Goal: Information Seeking & Learning: Learn about a topic

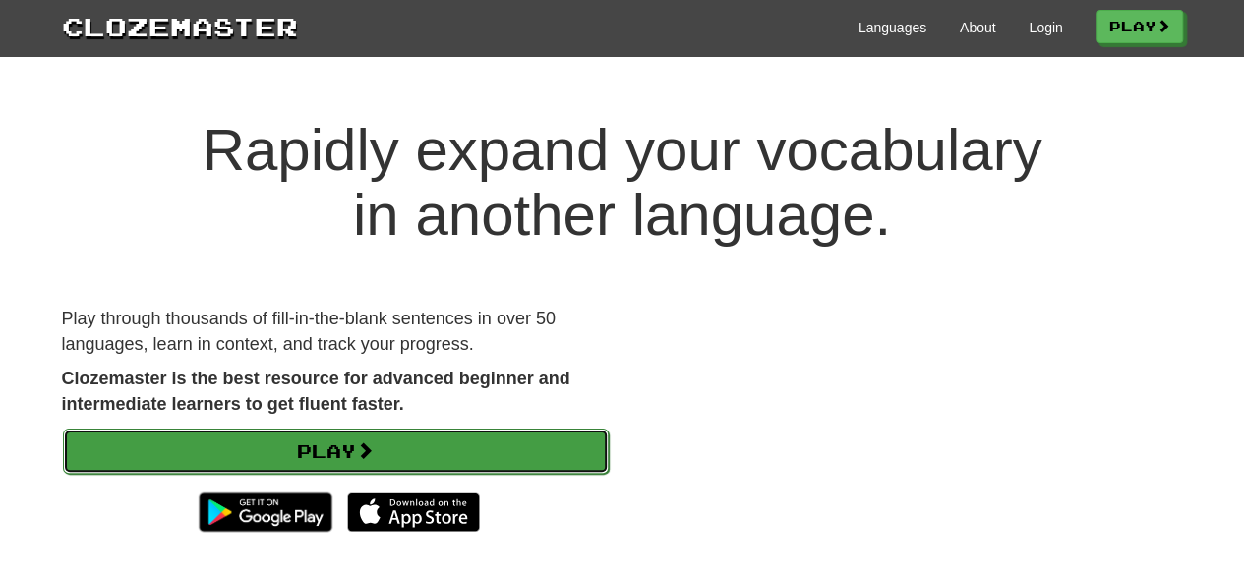
click at [345, 443] on link "Play" at bounding box center [336, 451] width 546 height 45
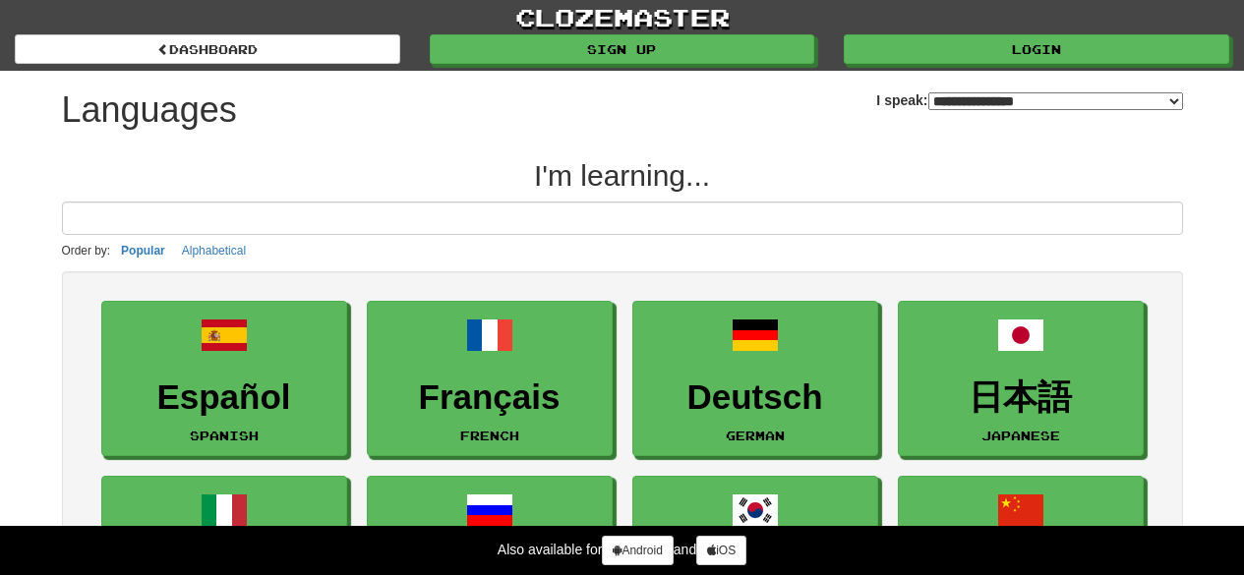
select select "*******"
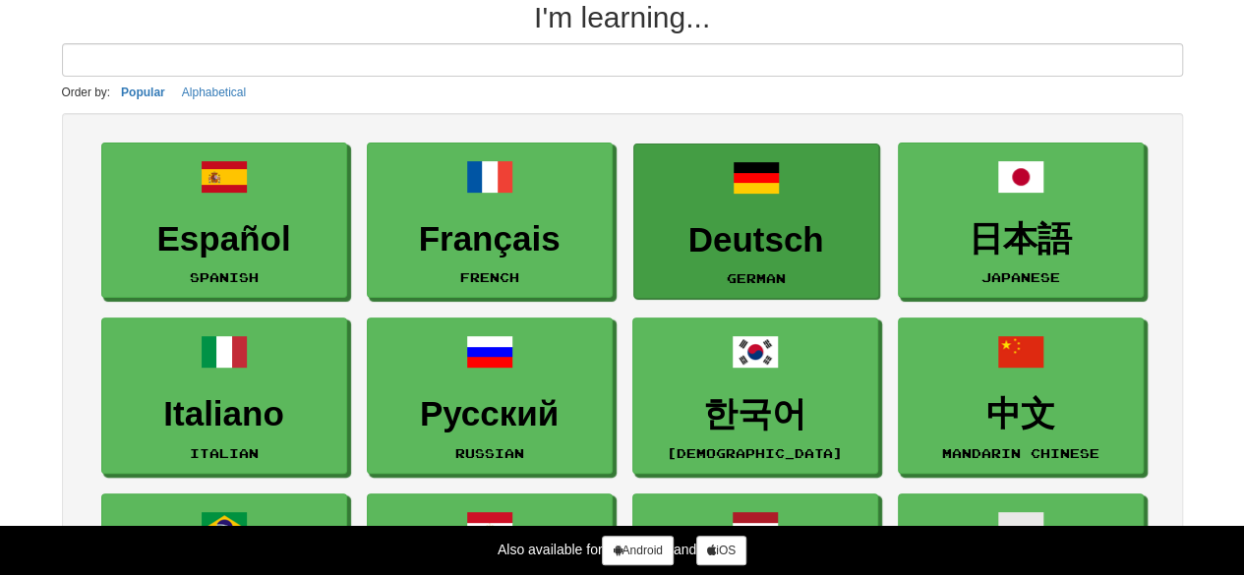
scroll to position [426, 0]
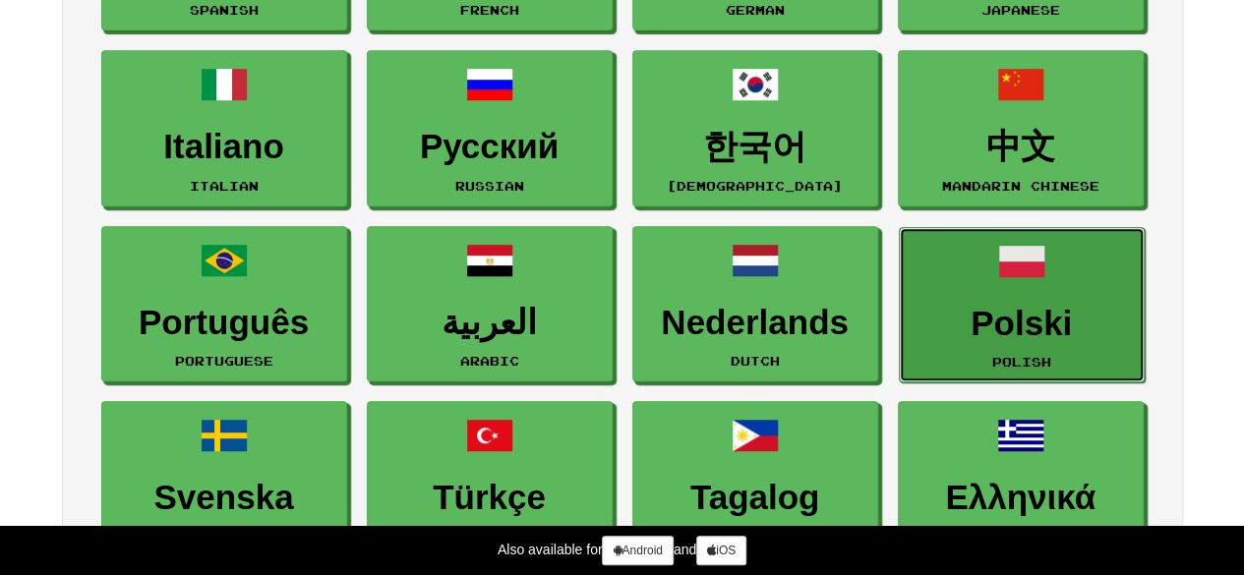
click at [991, 284] on link "Polski Polish" at bounding box center [1022, 305] width 246 height 156
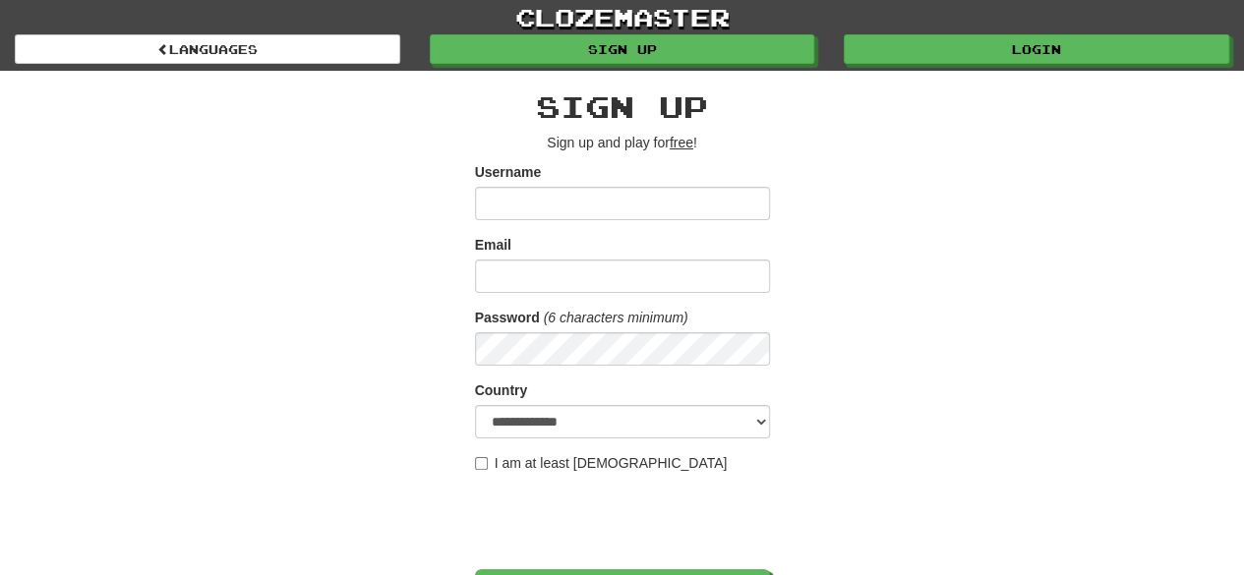
click at [655, 188] on input "Username" at bounding box center [622, 203] width 295 height 33
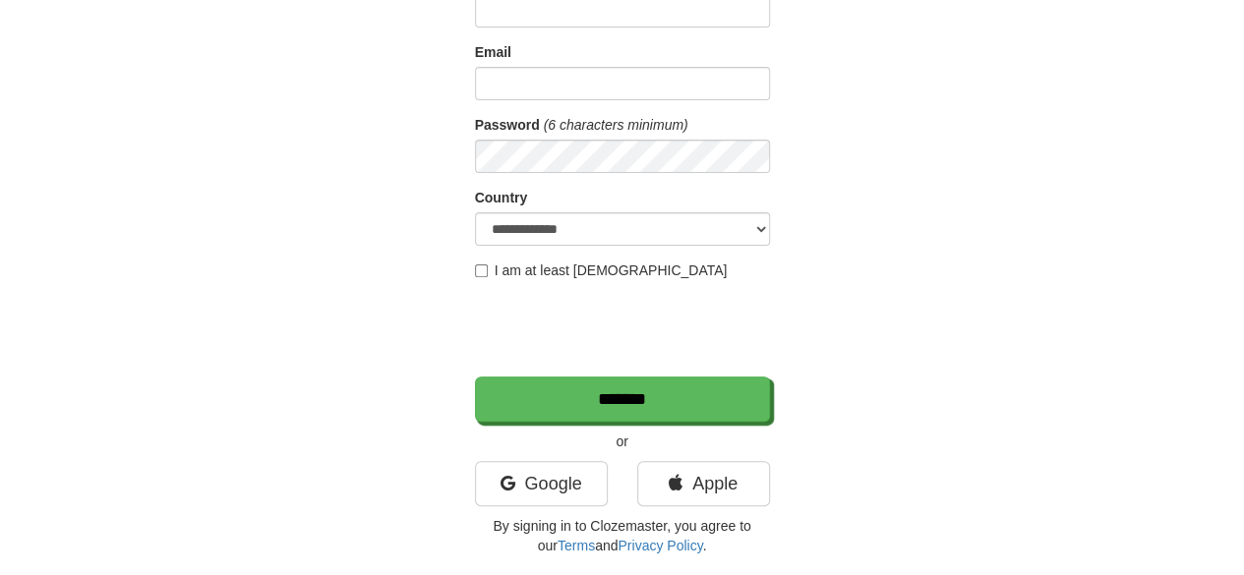
scroll to position [15, 0]
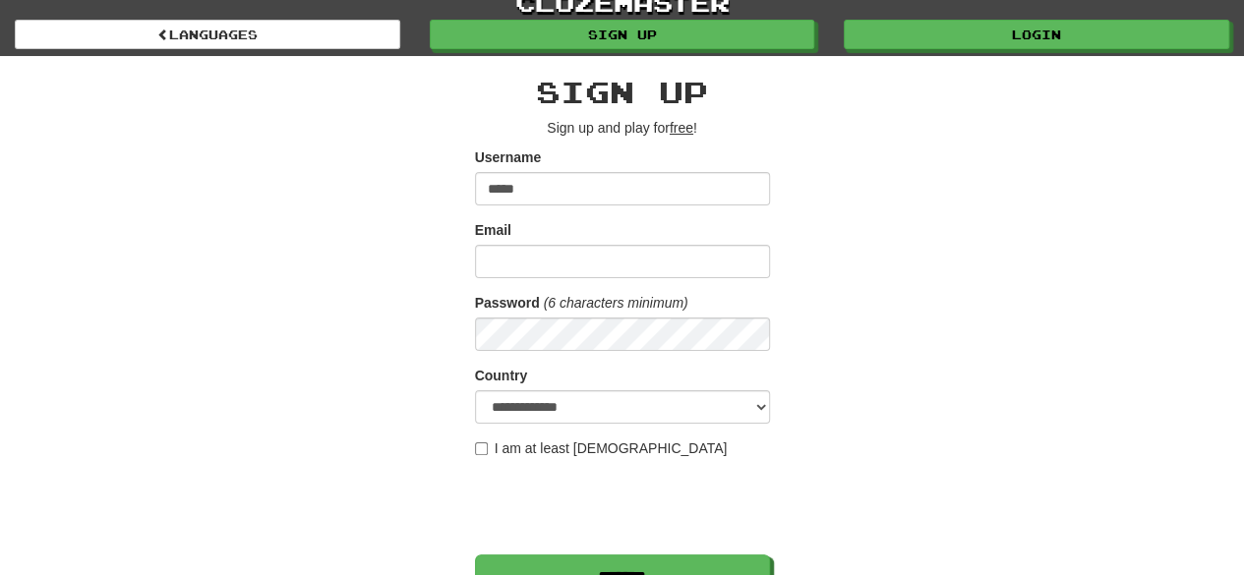
type input "*****"
click at [557, 276] on input "Email" at bounding box center [622, 261] width 295 height 33
type input "*"
type input "**********"
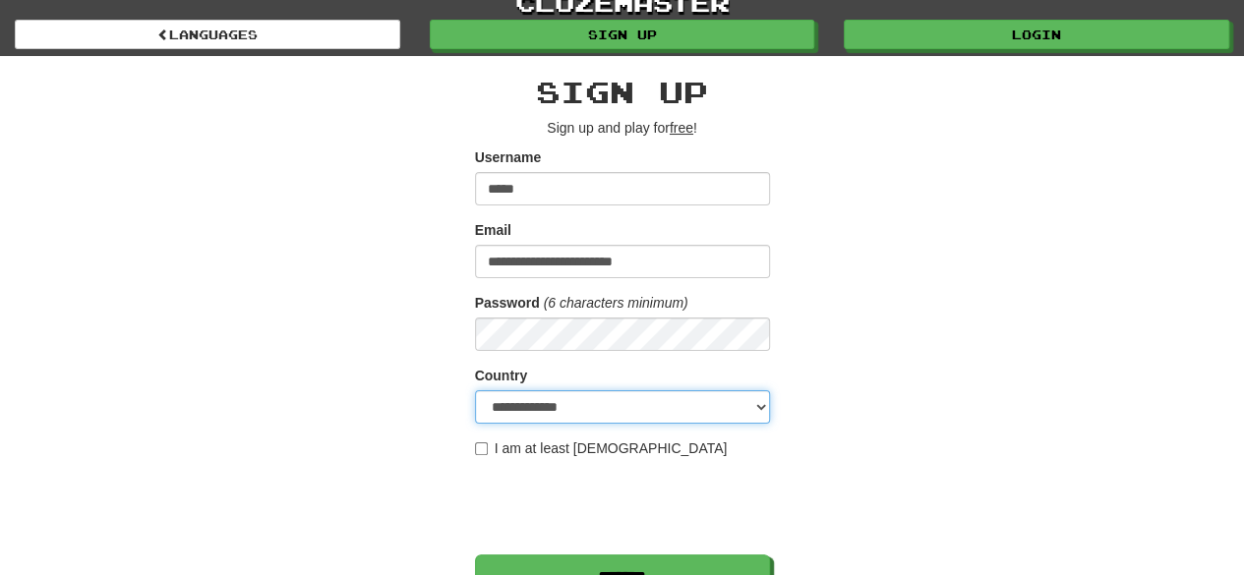
select select "**"
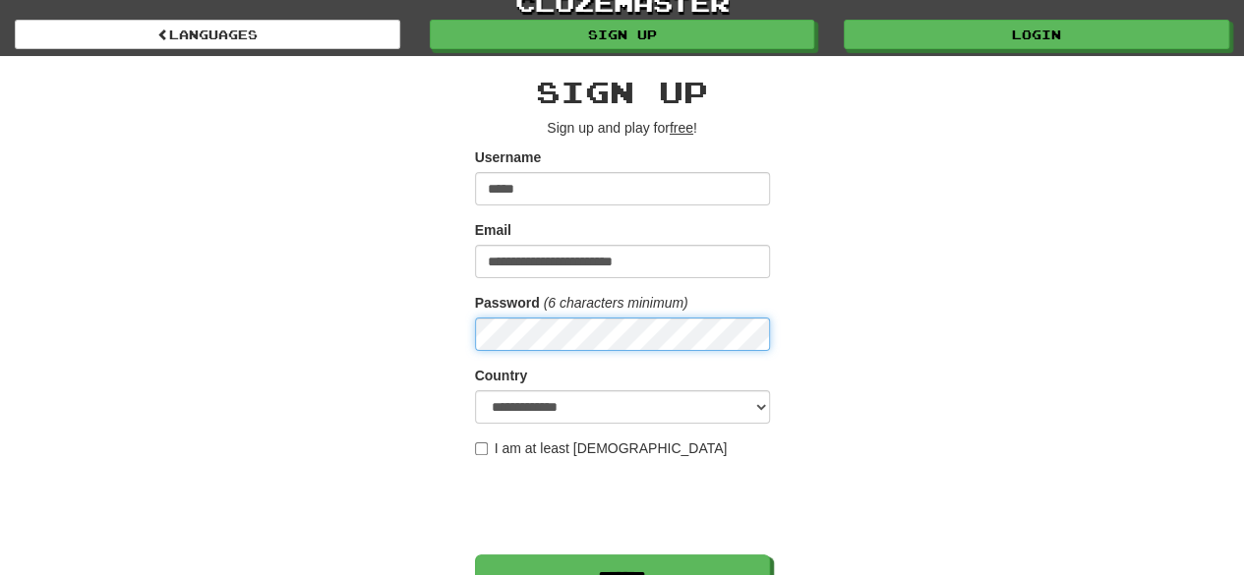
click at [475, 555] on input "*******" at bounding box center [622, 577] width 295 height 45
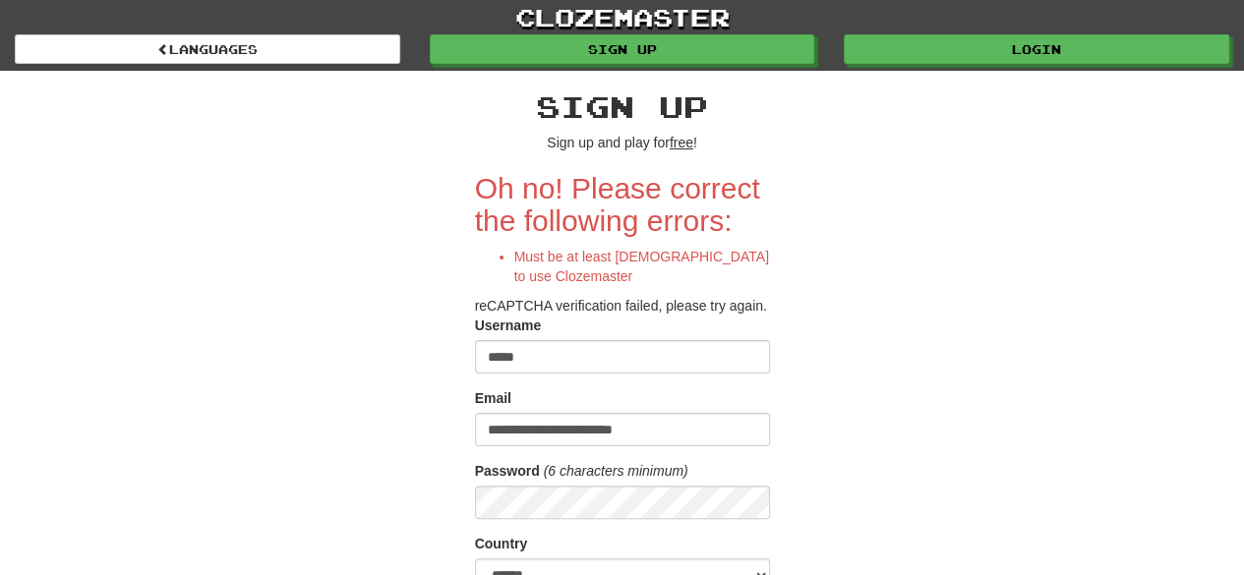
scroll to position [193, 0]
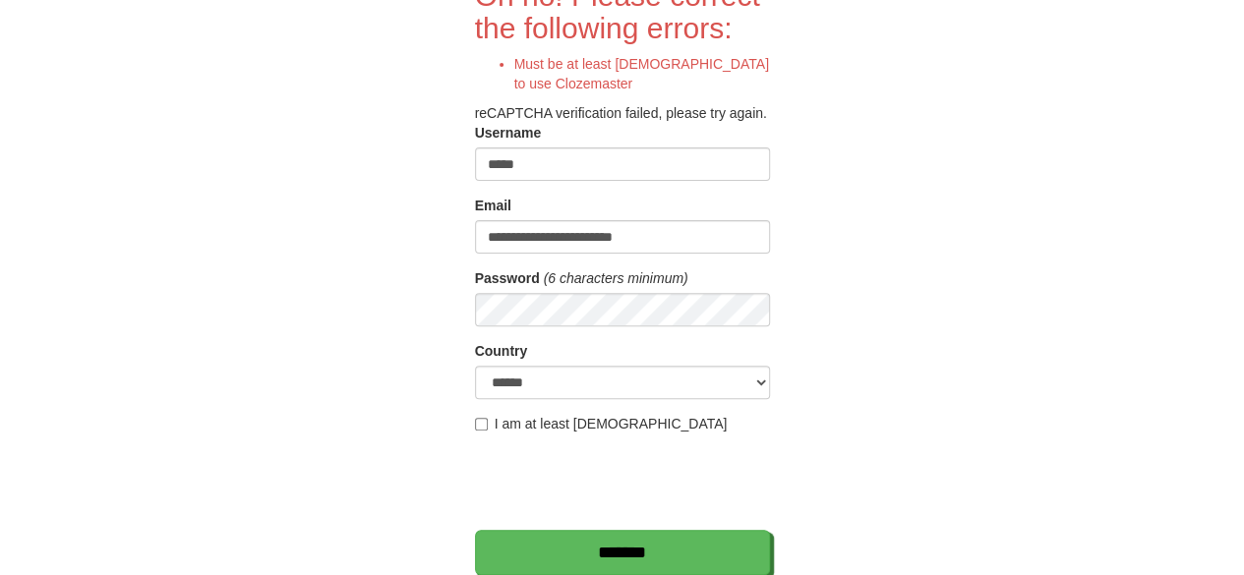
click at [525, 422] on label "I am at least 16 years old" at bounding box center [601, 424] width 253 height 20
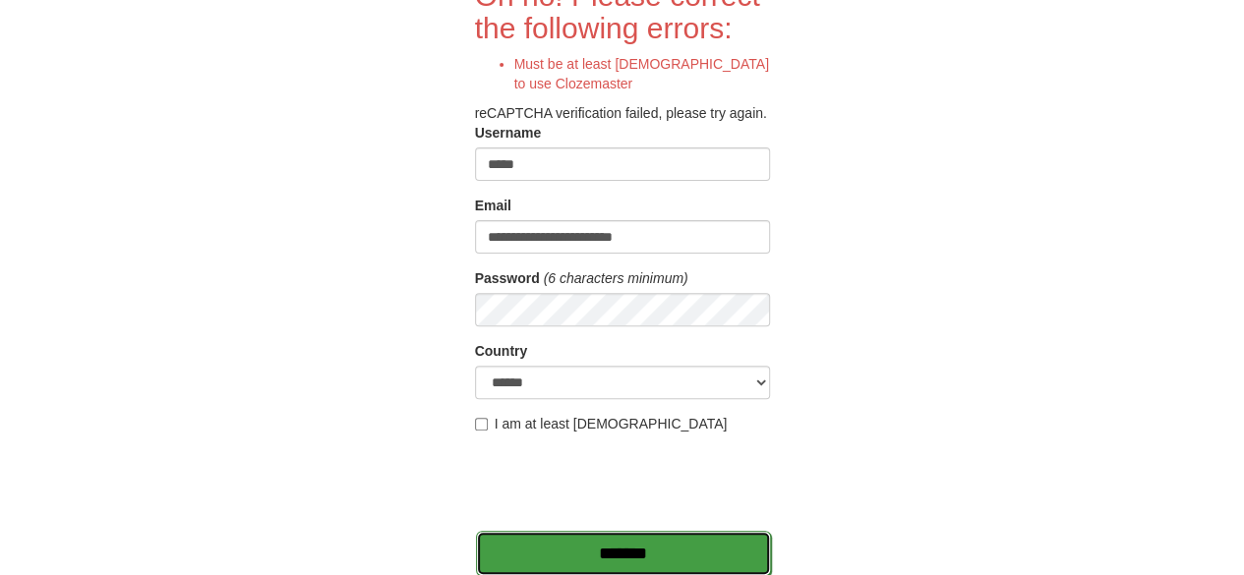
click at [599, 547] on input "*******" at bounding box center [623, 553] width 295 height 45
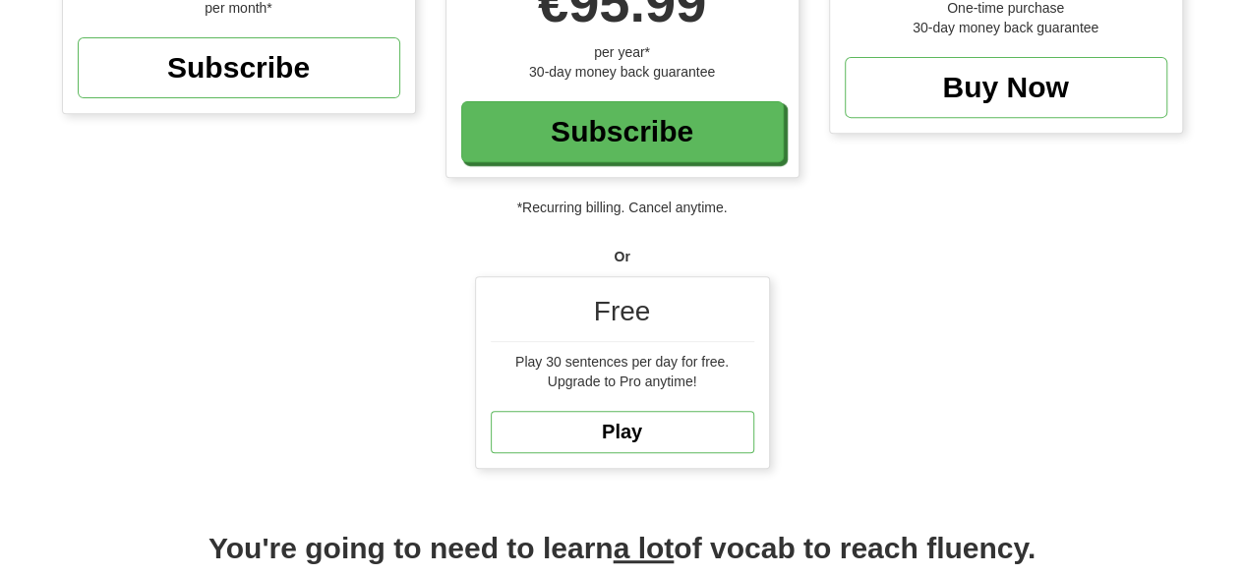
scroll to position [375, 0]
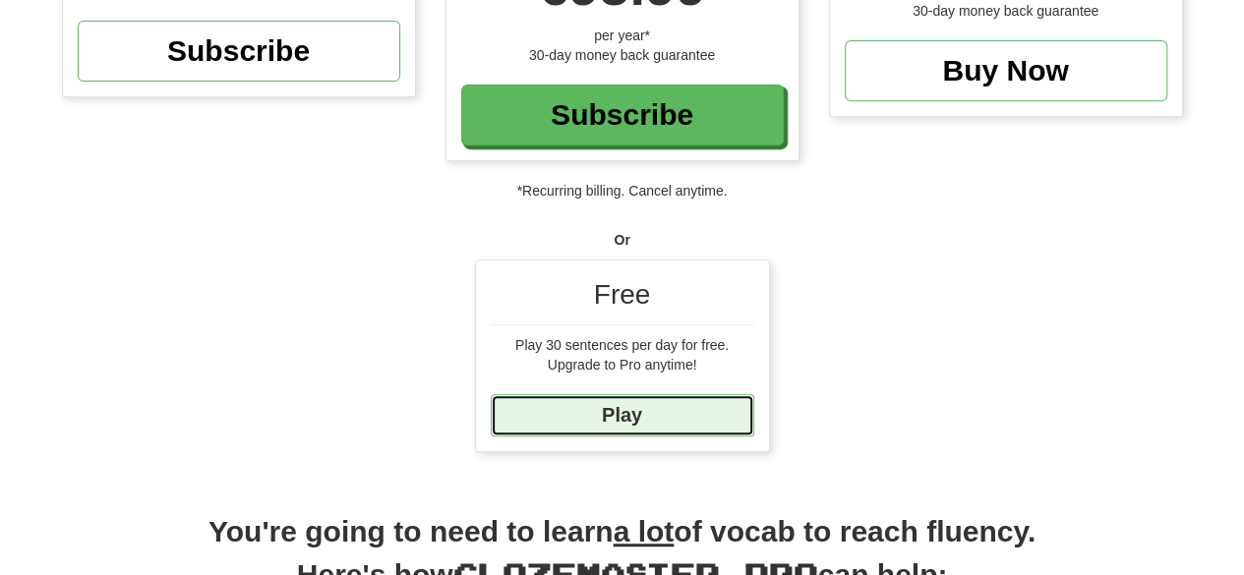
click at [617, 427] on link "Play" at bounding box center [623, 415] width 264 height 42
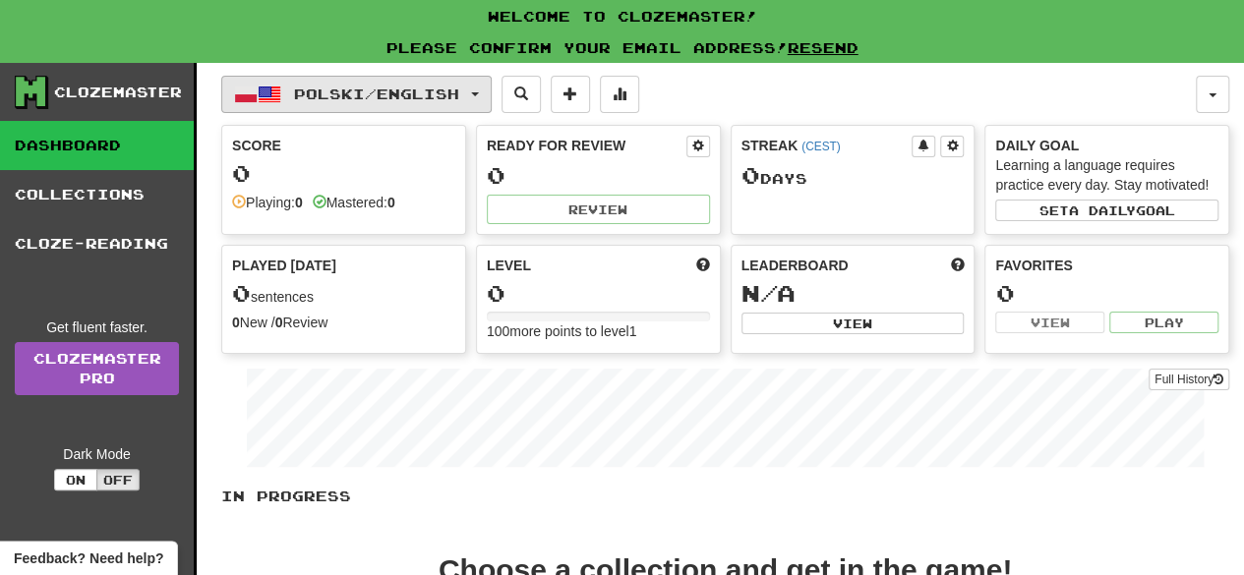
click at [405, 88] on span "Polski / English" at bounding box center [376, 94] width 165 height 17
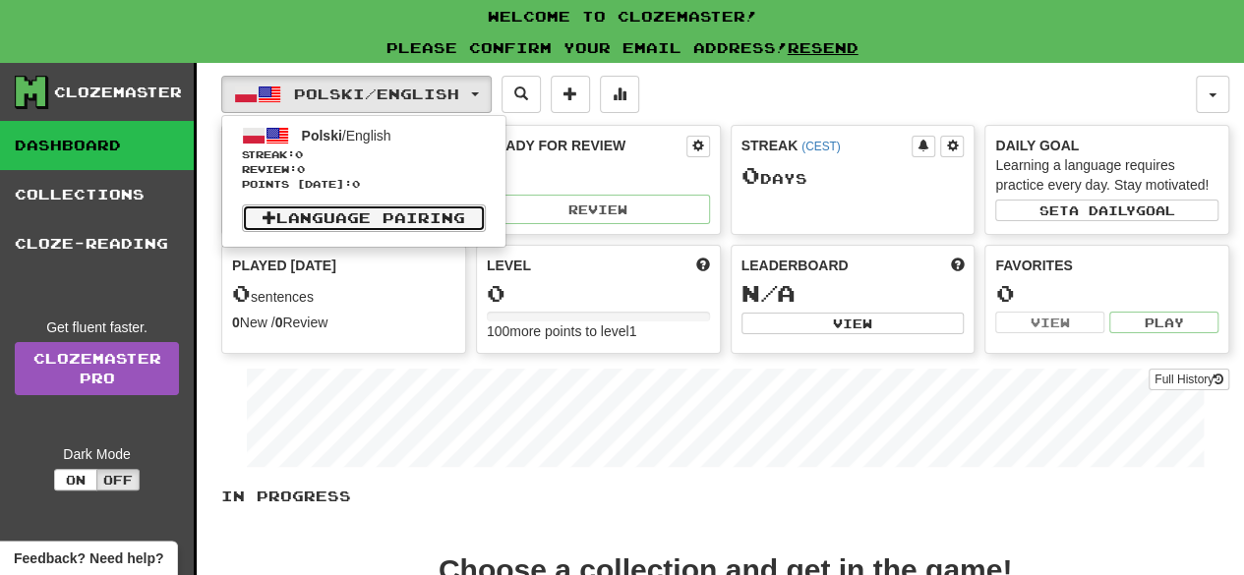
click at [360, 207] on link "Language Pairing" at bounding box center [364, 219] width 244 height 28
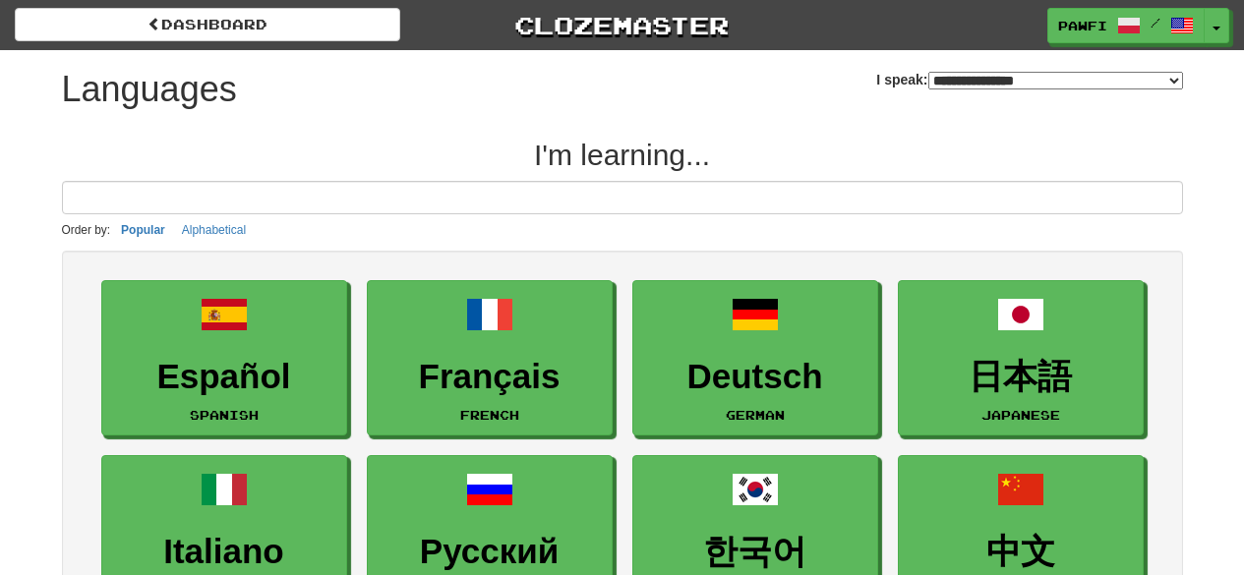
select select "*******"
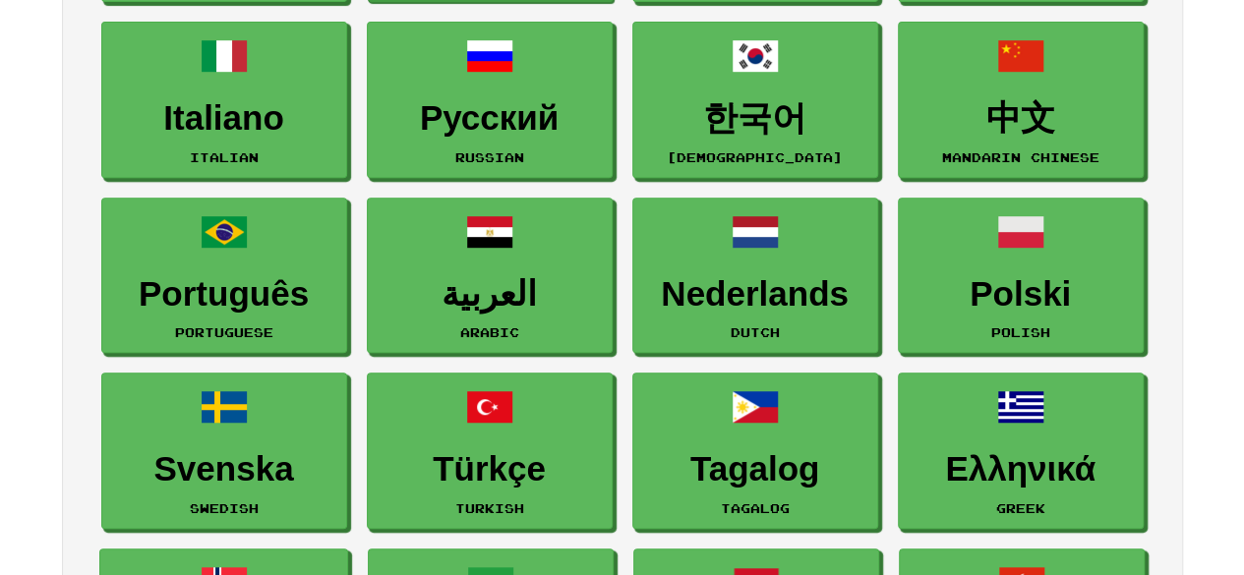
scroll to position [432, 0]
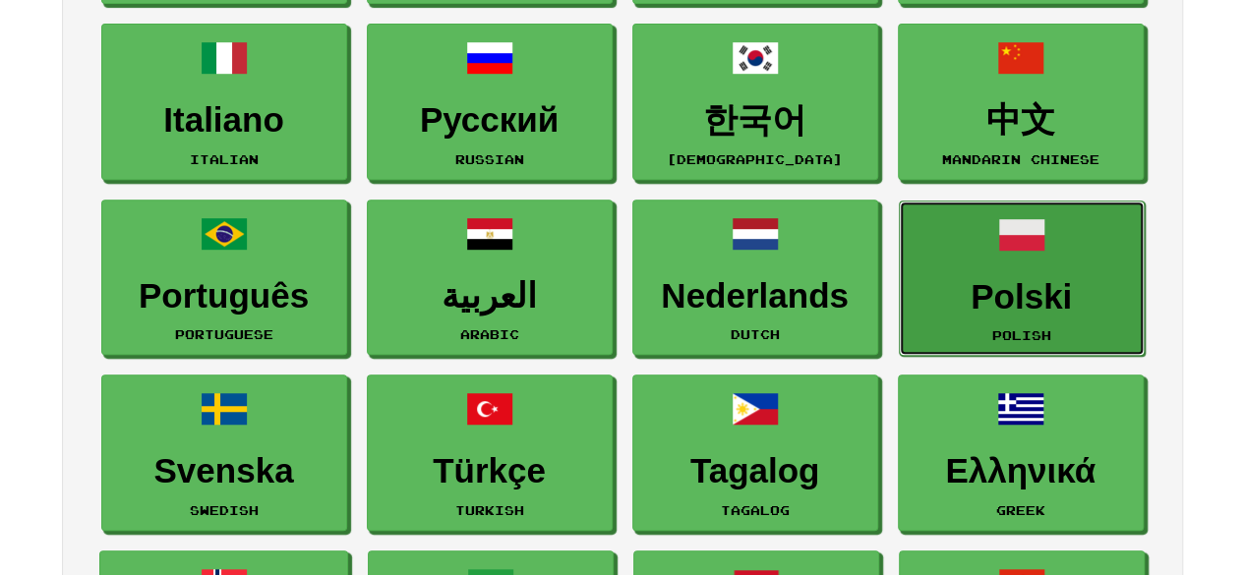
click at [1064, 278] on h3 "Polski" at bounding box center [1021, 297] width 224 height 38
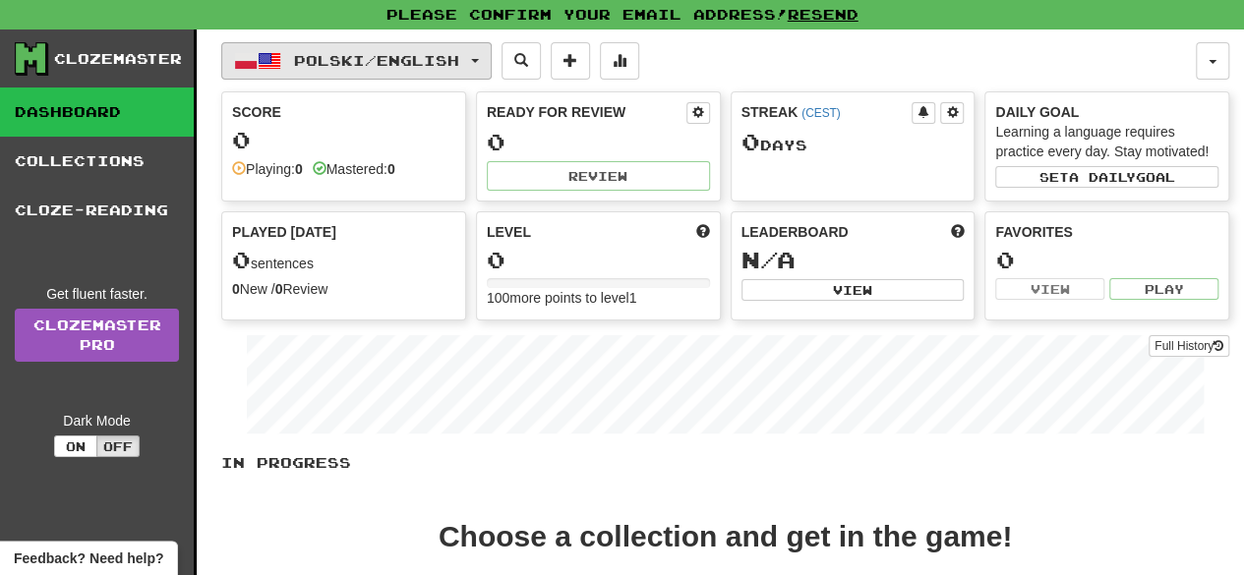
click at [441, 68] on button "Polski / English" at bounding box center [356, 60] width 270 height 37
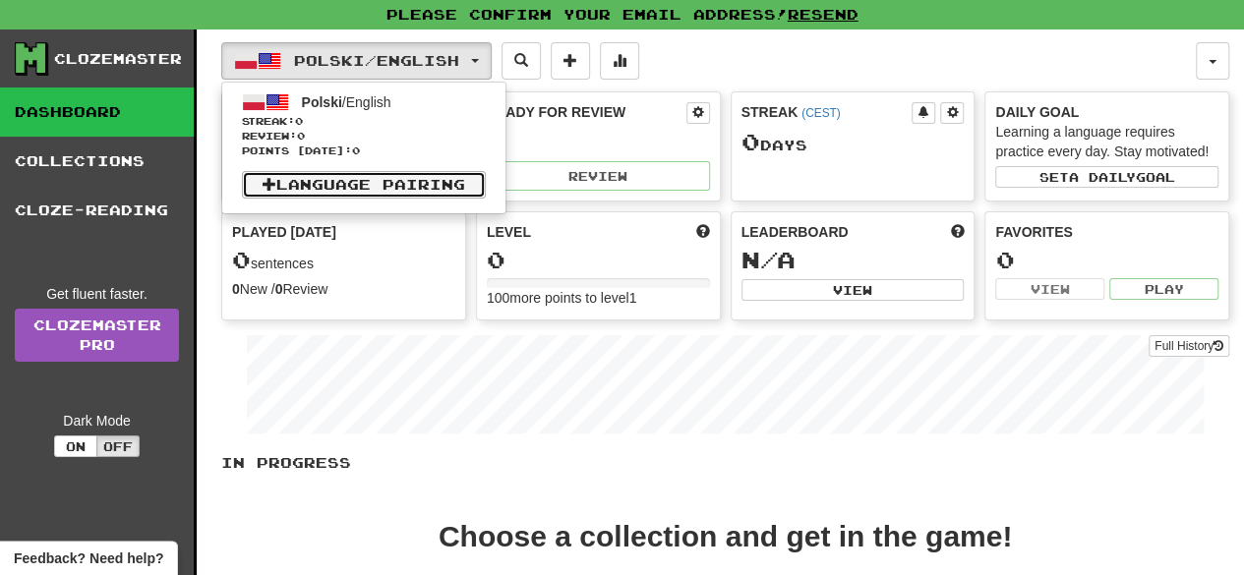
click at [330, 172] on link "Language Pairing" at bounding box center [364, 185] width 244 height 28
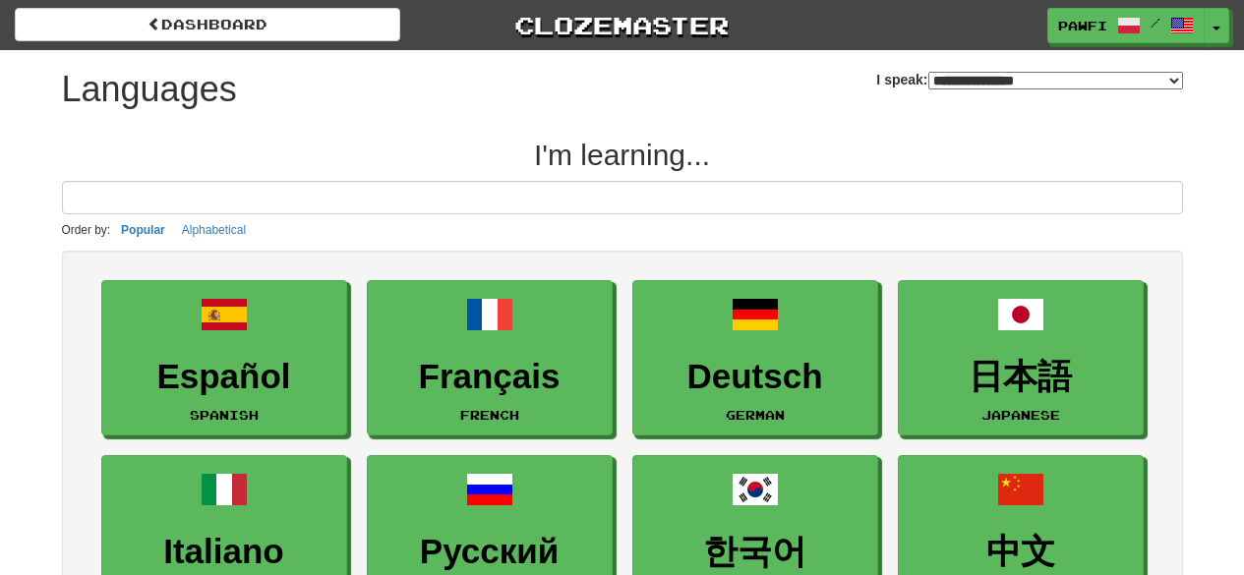
select select "*******"
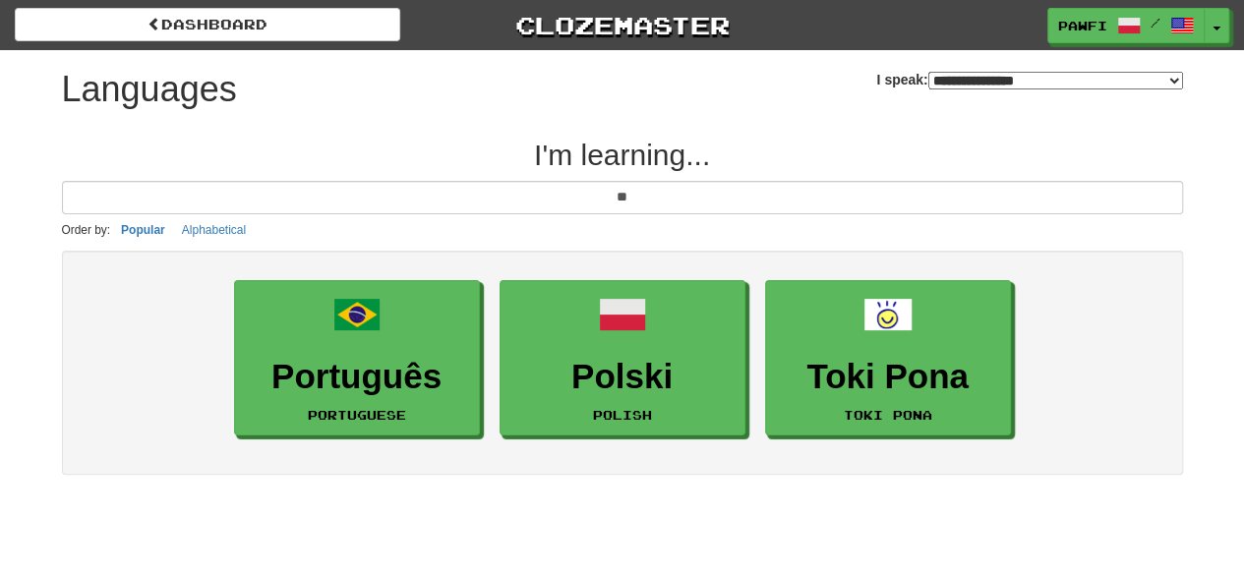
type input "*"
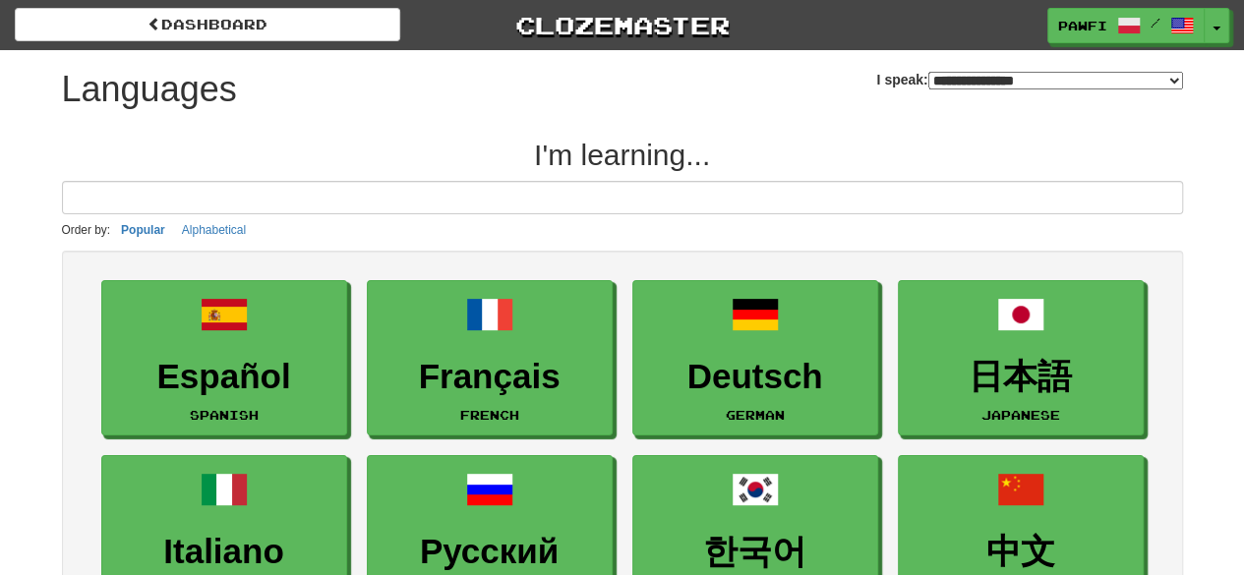
type input "*"
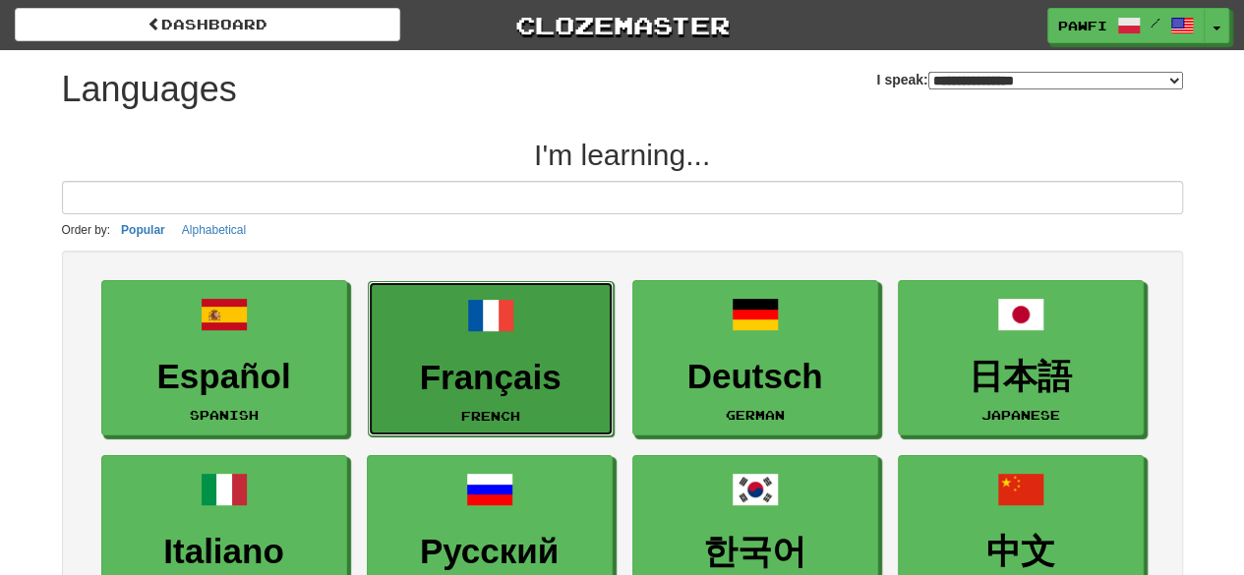
click at [516, 387] on h3 "Français" at bounding box center [491, 378] width 224 height 38
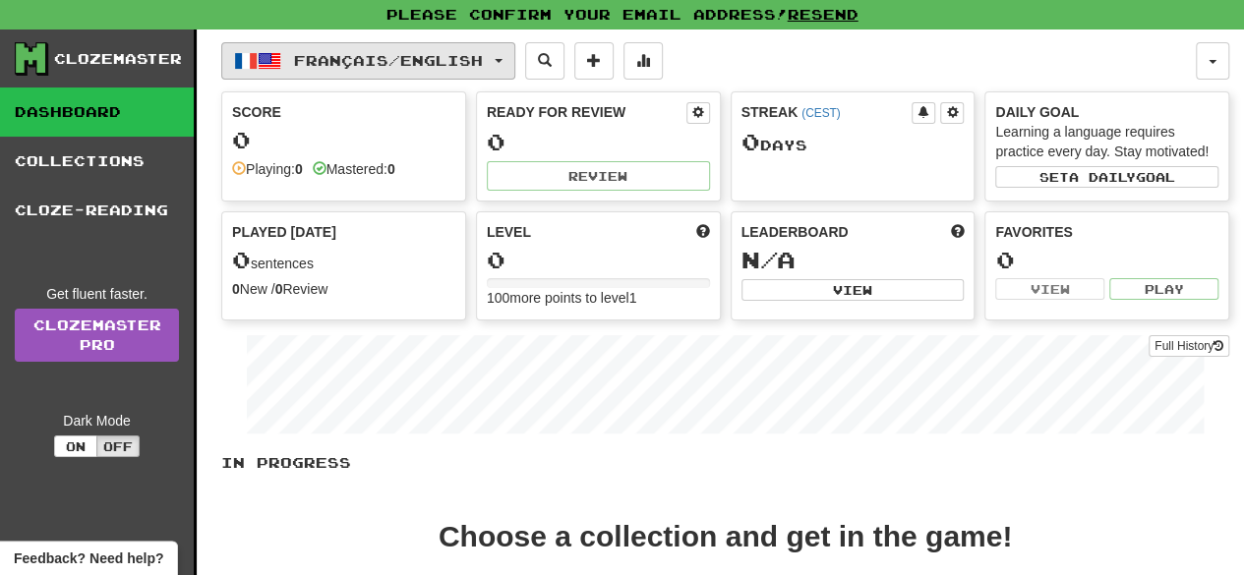
click at [432, 52] on span "Français / English" at bounding box center [388, 60] width 189 height 17
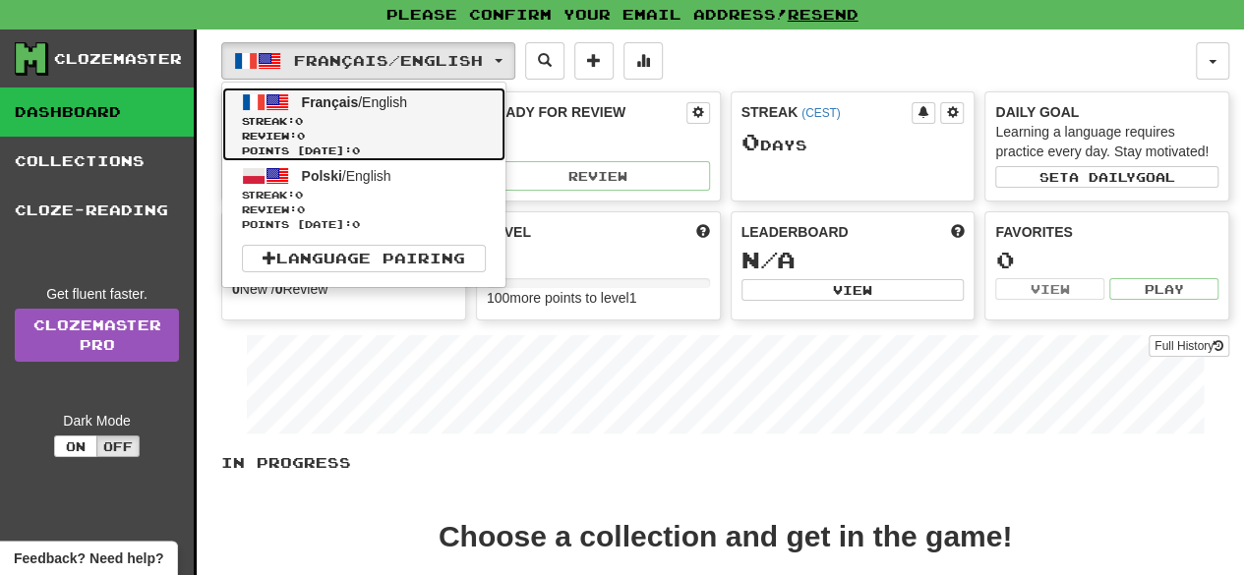
click at [354, 129] on span "Review: 0" at bounding box center [364, 136] width 244 height 15
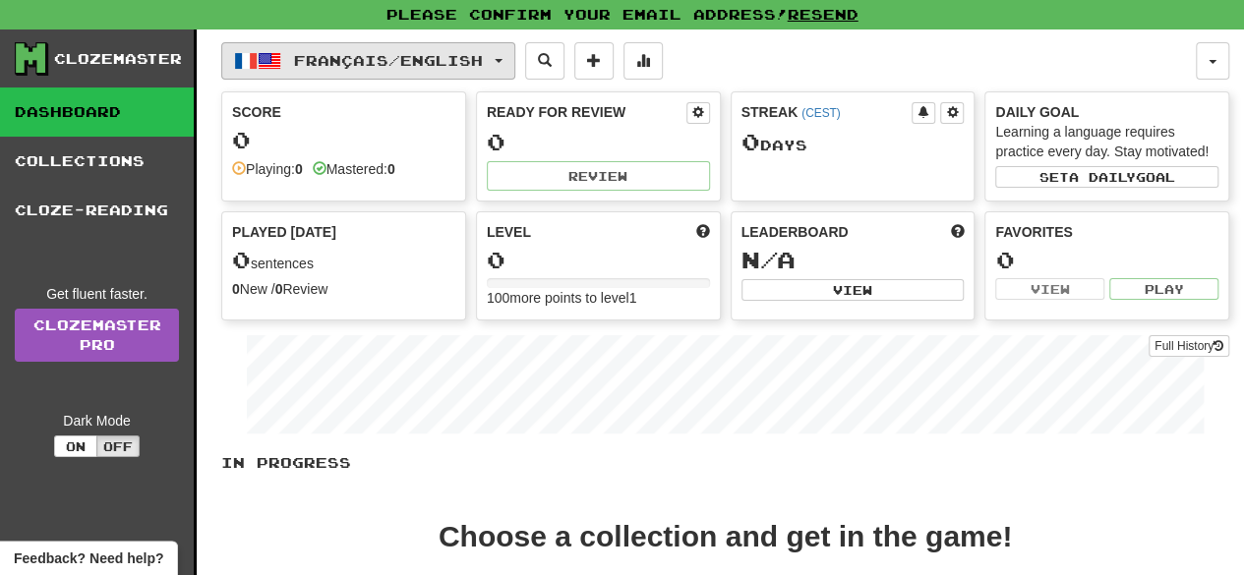
click at [433, 55] on span "Français / English" at bounding box center [388, 60] width 189 height 17
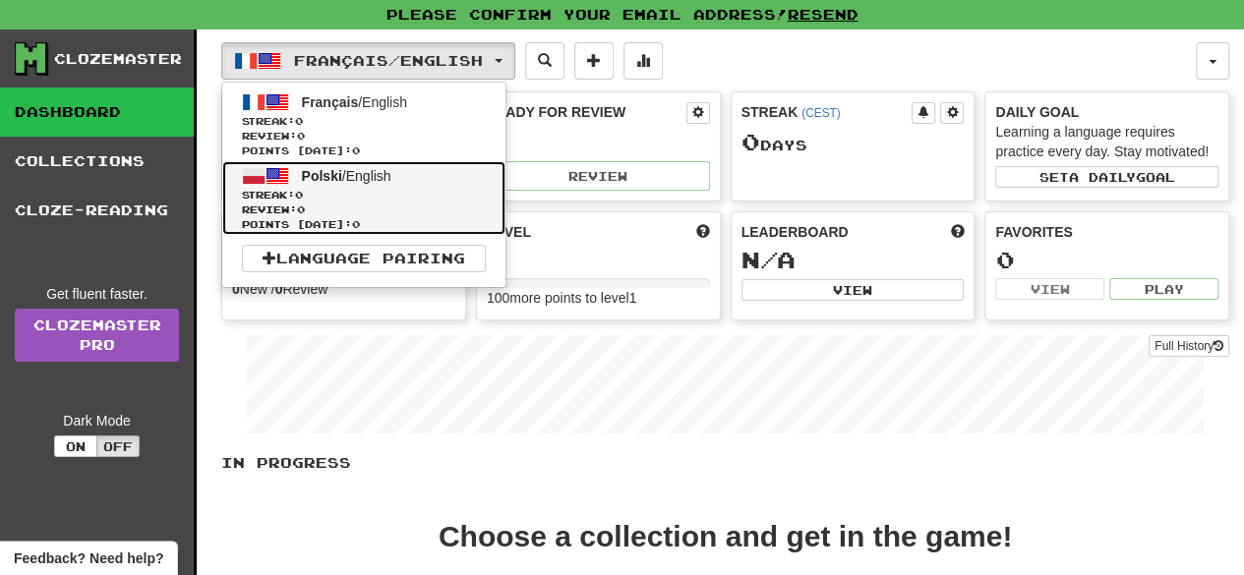
click at [375, 217] on span "Points [DATE]: 0" at bounding box center [364, 224] width 244 height 15
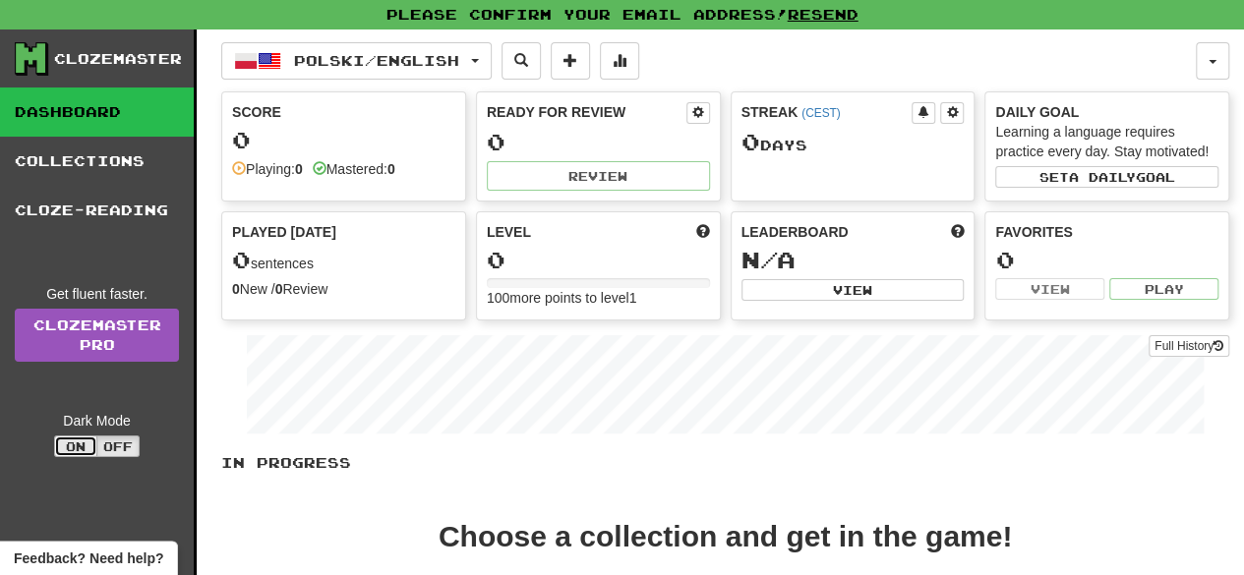
click at [79, 453] on button "On" at bounding box center [75, 447] width 43 height 22
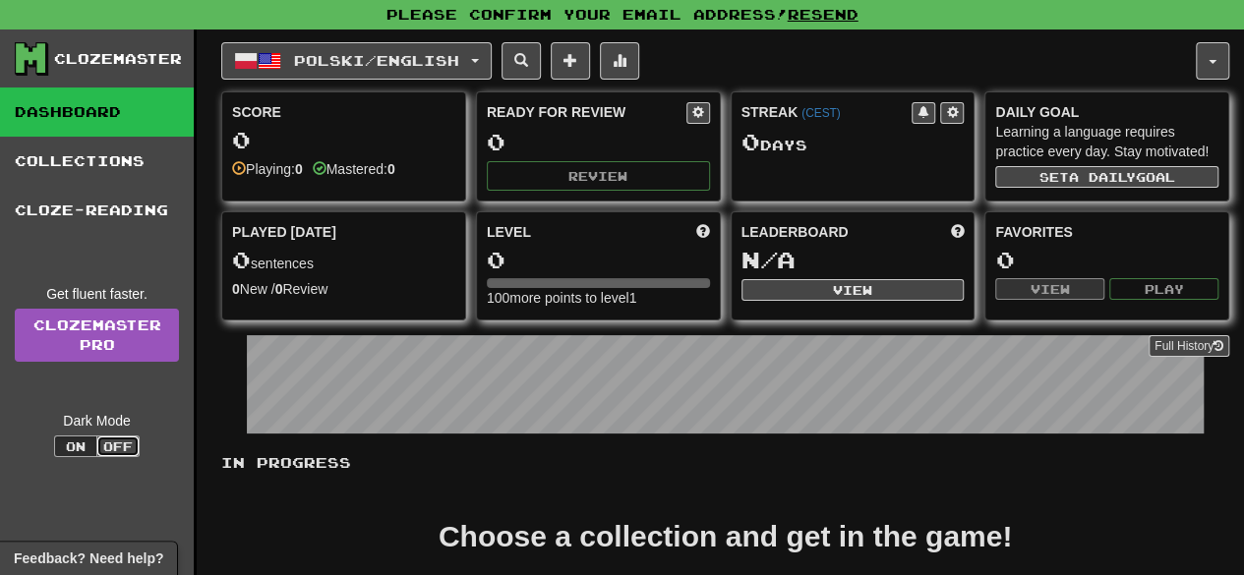
click at [125, 446] on button "Off" at bounding box center [117, 447] width 43 height 22
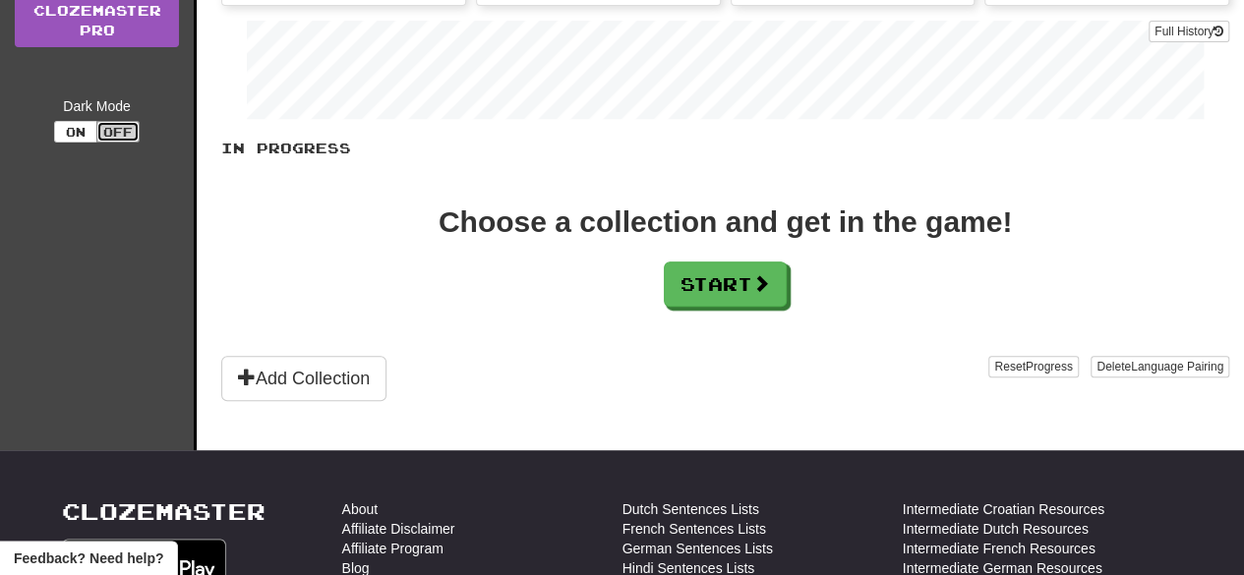
scroll to position [332, 0]
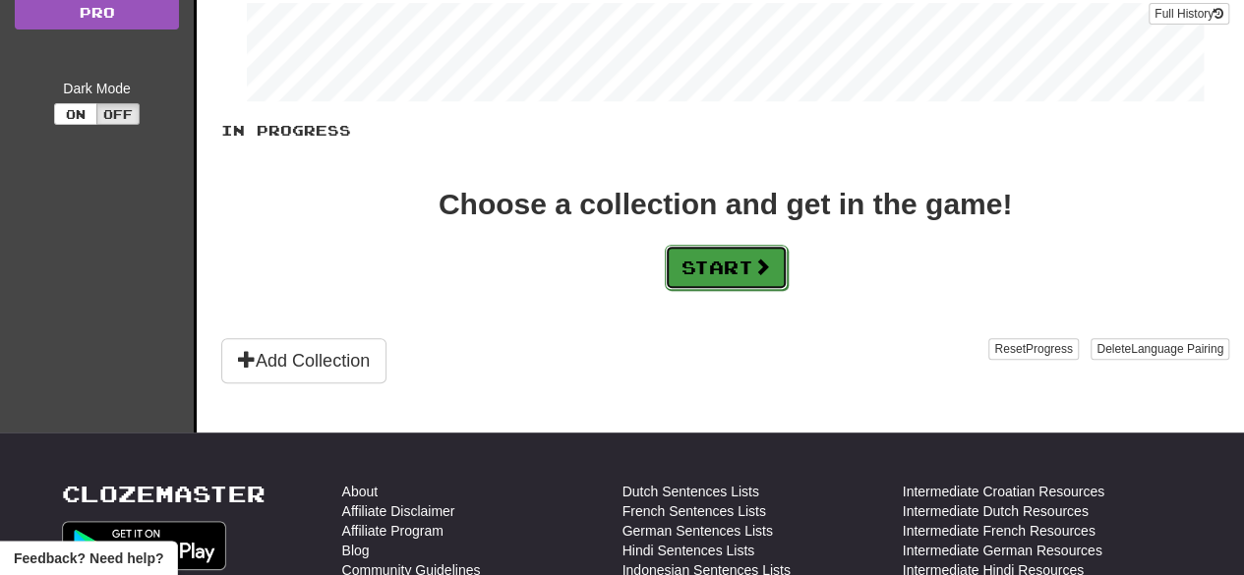
click at [741, 249] on button "Start" at bounding box center [726, 267] width 123 height 45
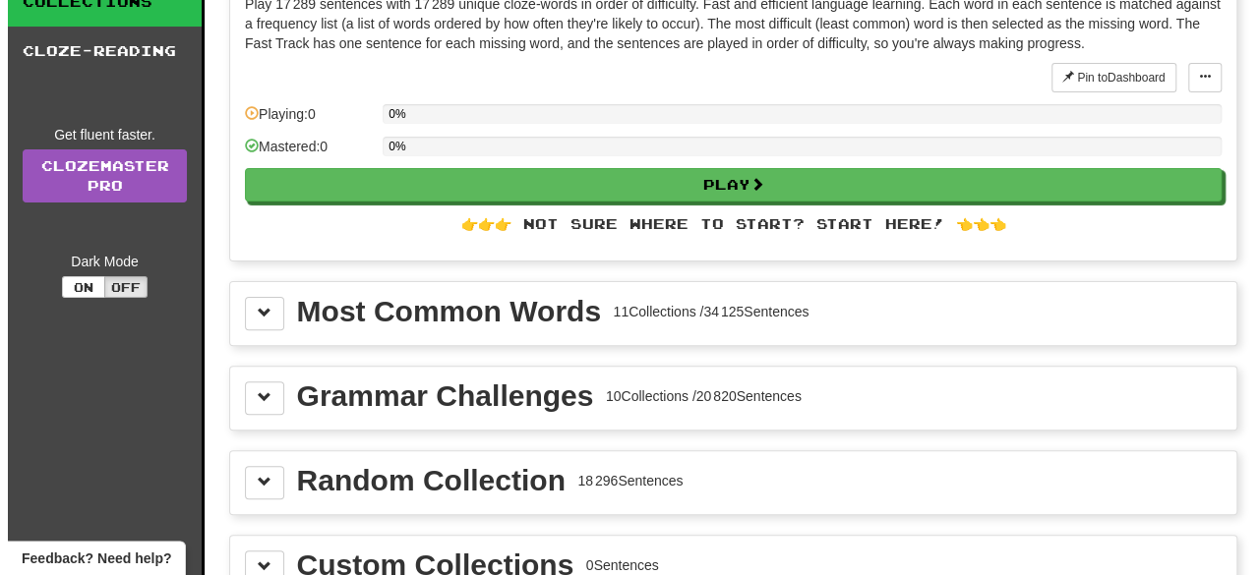
scroll to position [161, 0]
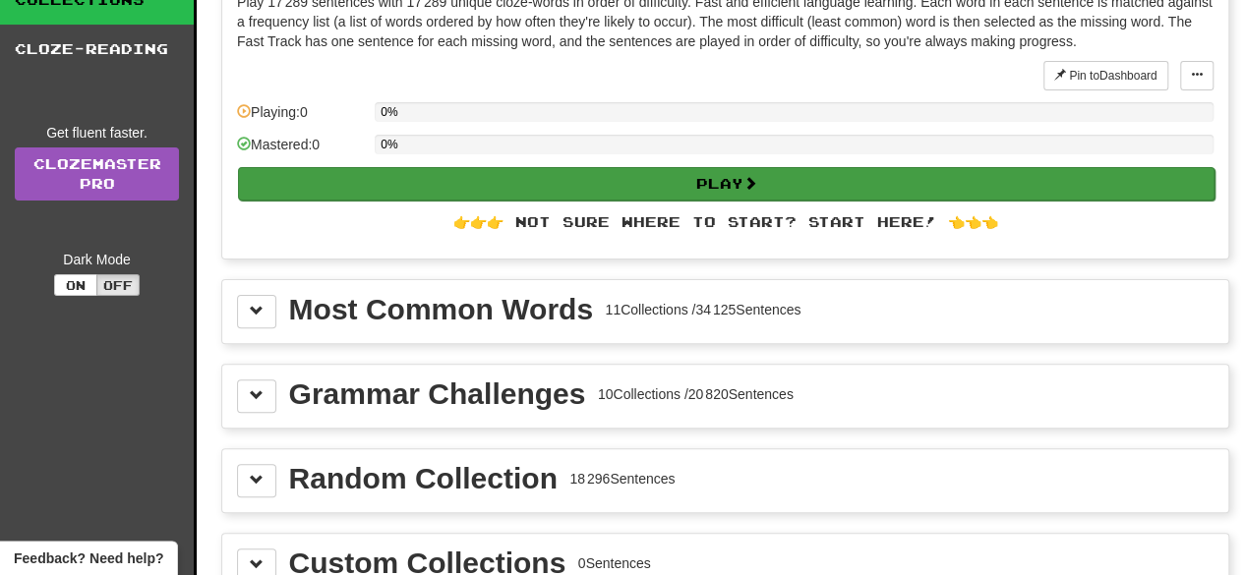
click at [534, 166] on div "Play" at bounding box center [725, 182] width 976 height 33
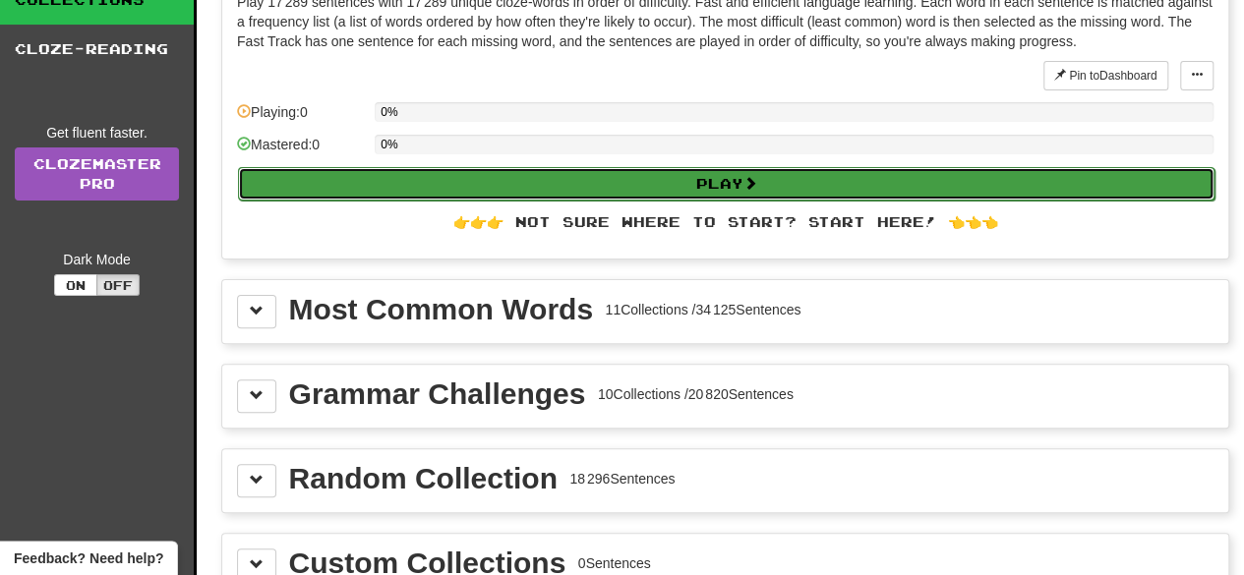
click at [727, 188] on button "Play" at bounding box center [726, 183] width 976 height 33
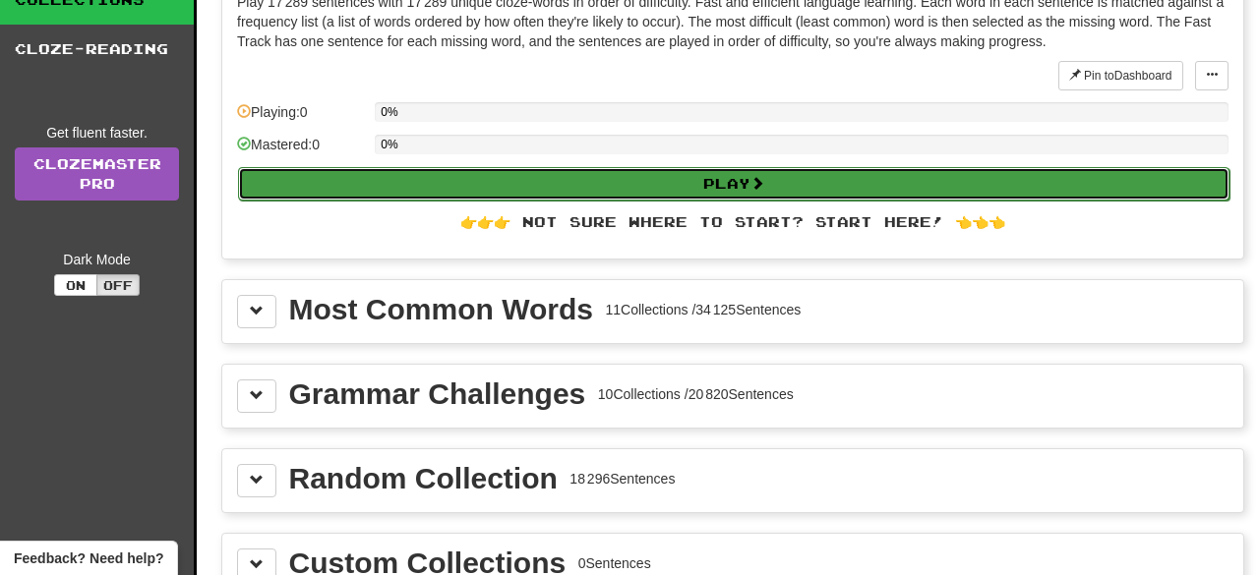
select select "**"
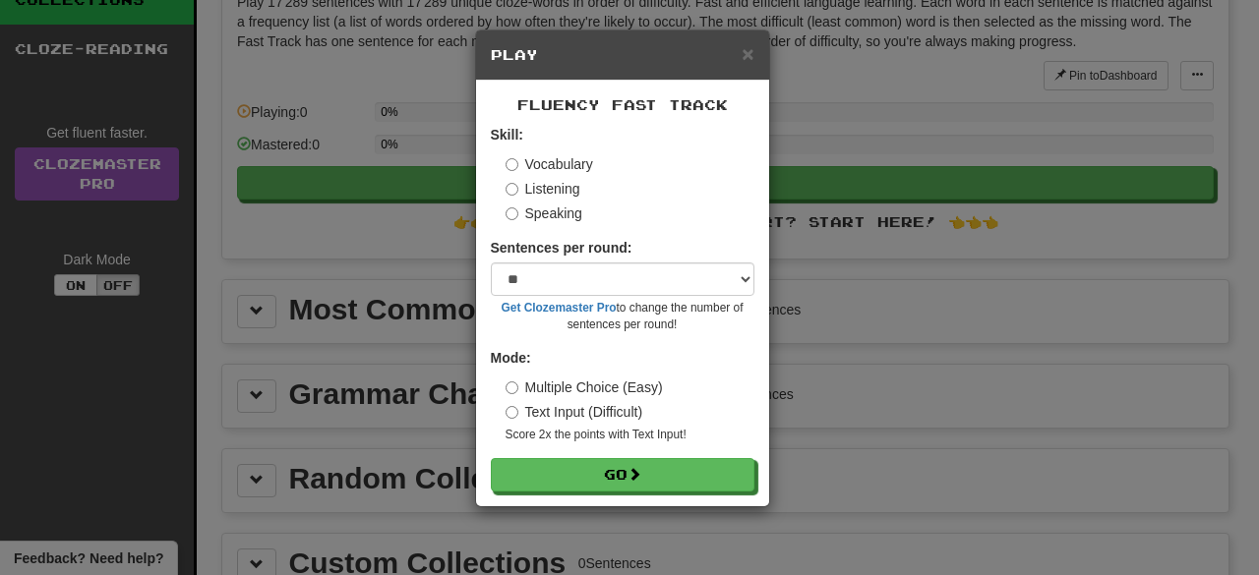
click at [546, 409] on label "Text Input (Difficult)" at bounding box center [574, 412] width 138 height 20
click at [561, 388] on label "Multiple Choice (Easy)" at bounding box center [583, 388] width 157 height 20
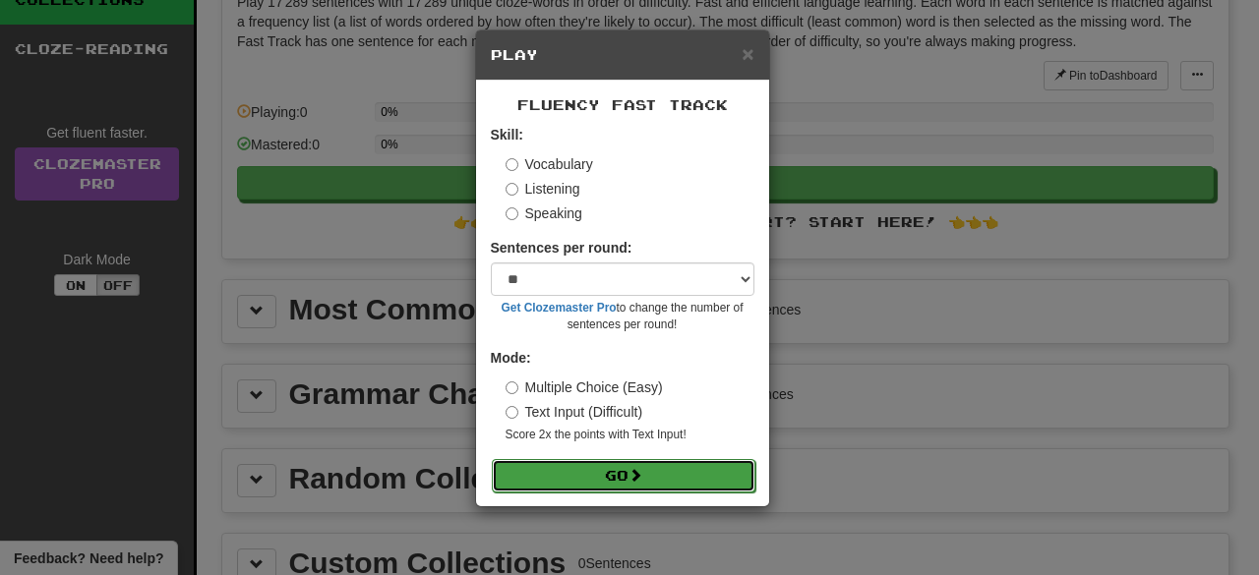
click at [568, 465] on button "Go" at bounding box center [624, 475] width 264 height 33
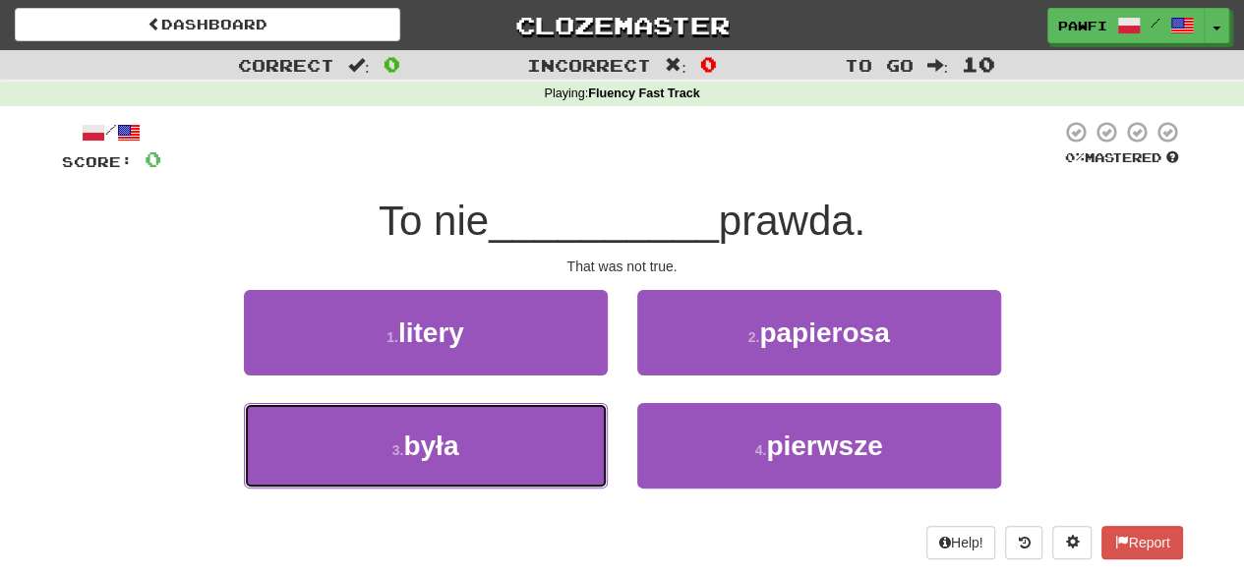
click at [568, 465] on button "3 . była" at bounding box center [426, 446] width 364 height 86
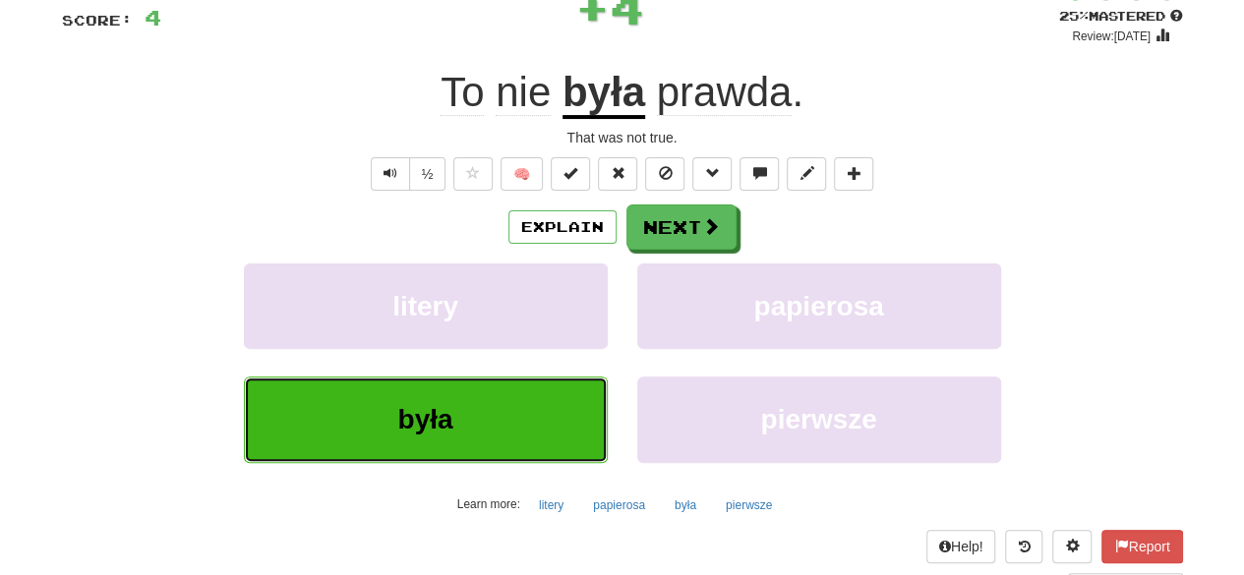
scroll to position [172, 0]
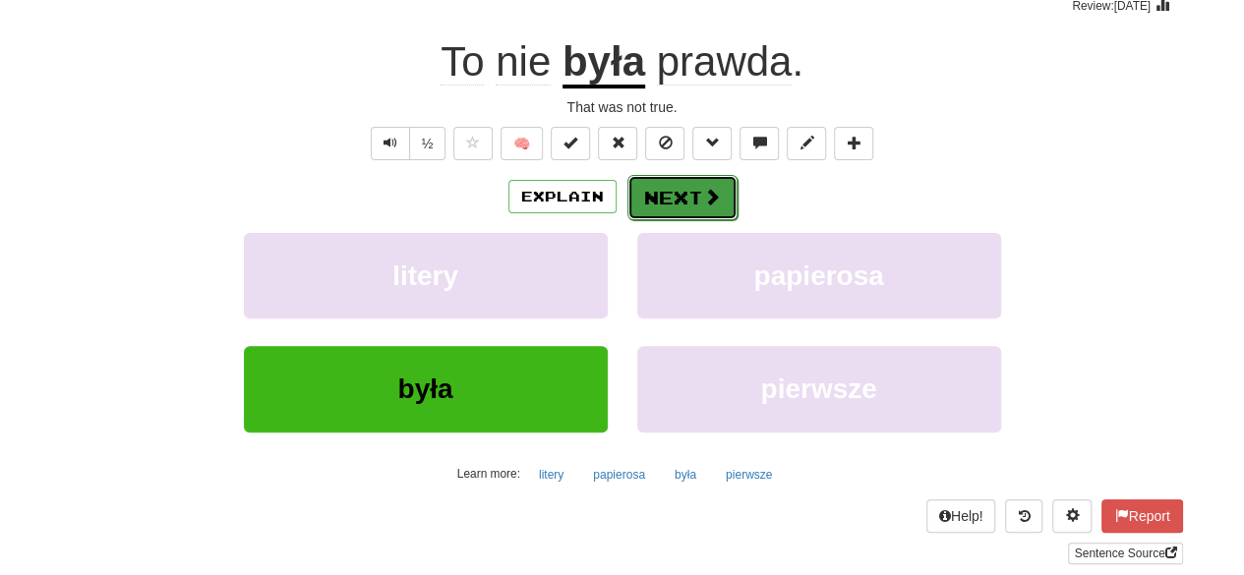
click at [671, 204] on button "Next" at bounding box center [682, 197] width 110 height 45
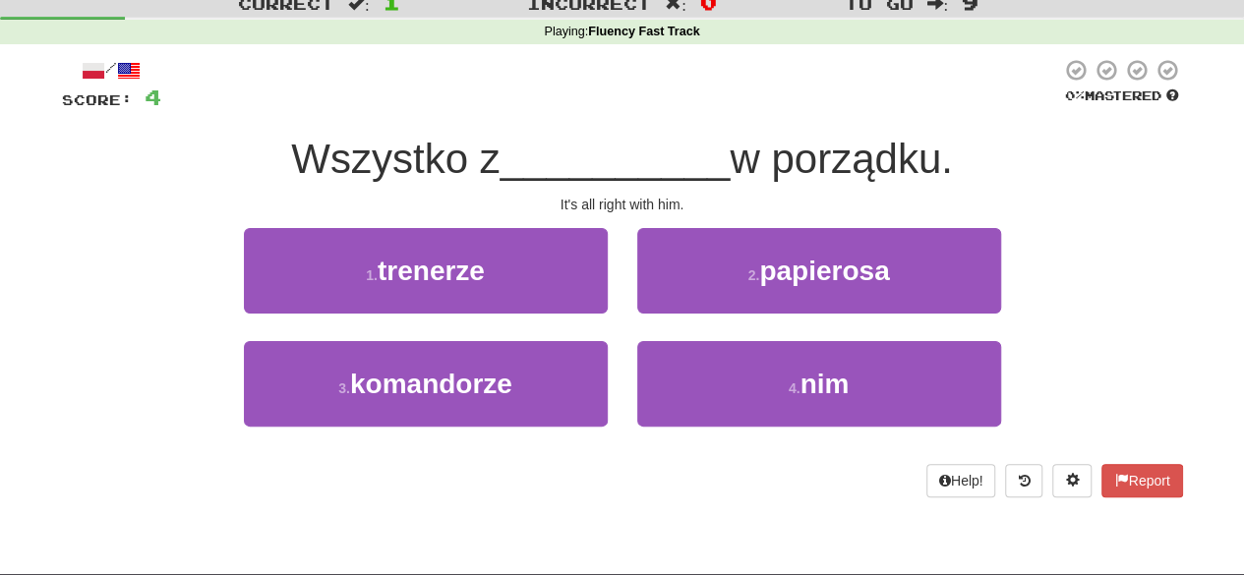
scroll to position [61, 0]
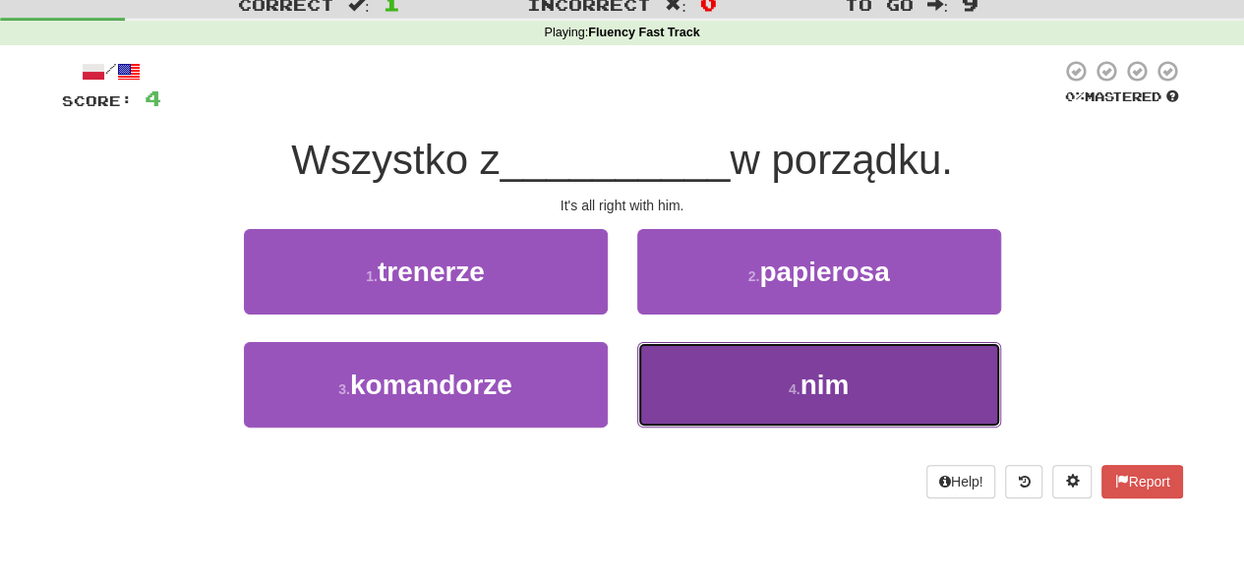
click at [754, 384] on button "4 . nim" at bounding box center [819, 385] width 364 height 86
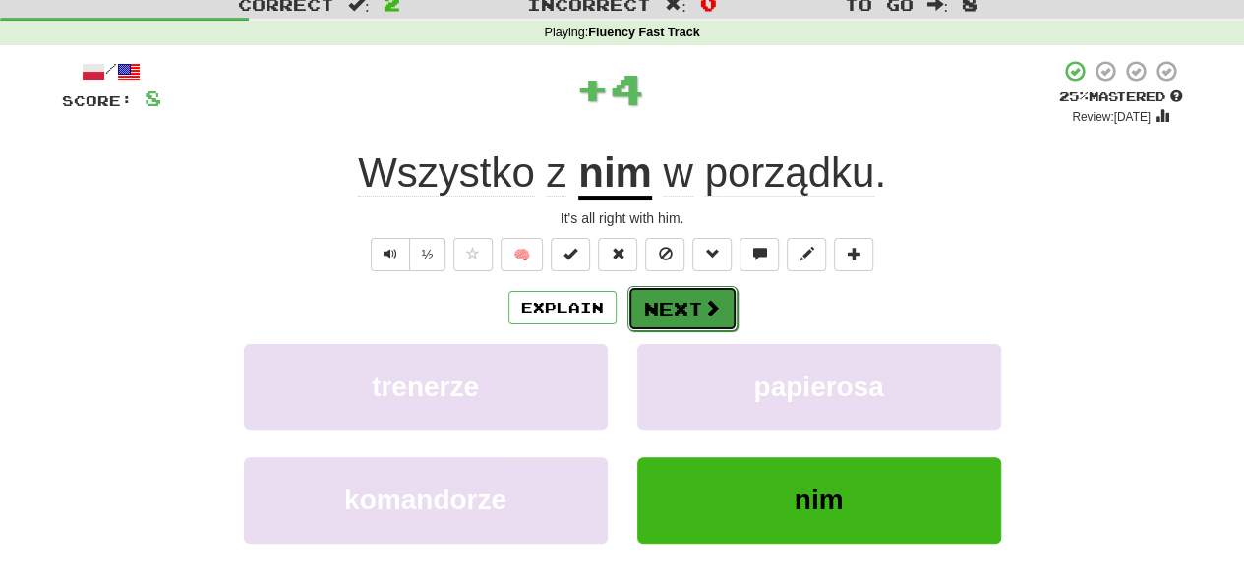
click at [678, 304] on button "Next" at bounding box center [682, 308] width 110 height 45
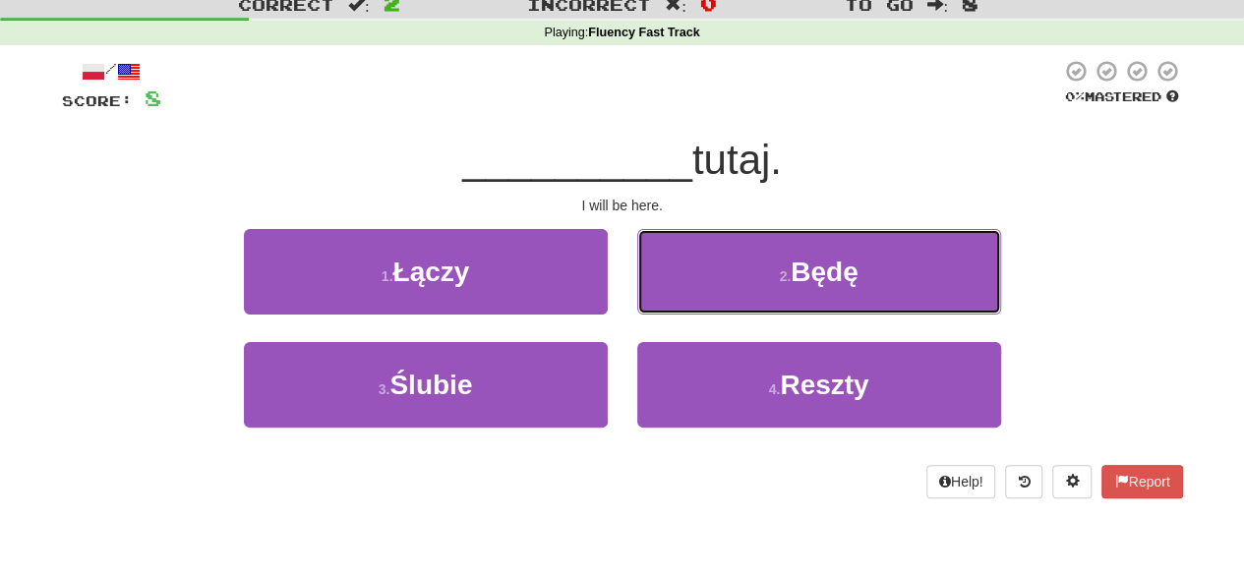
click at [678, 304] on button "2 . Będę" at bounding box center [819, 272] width 364 height 86
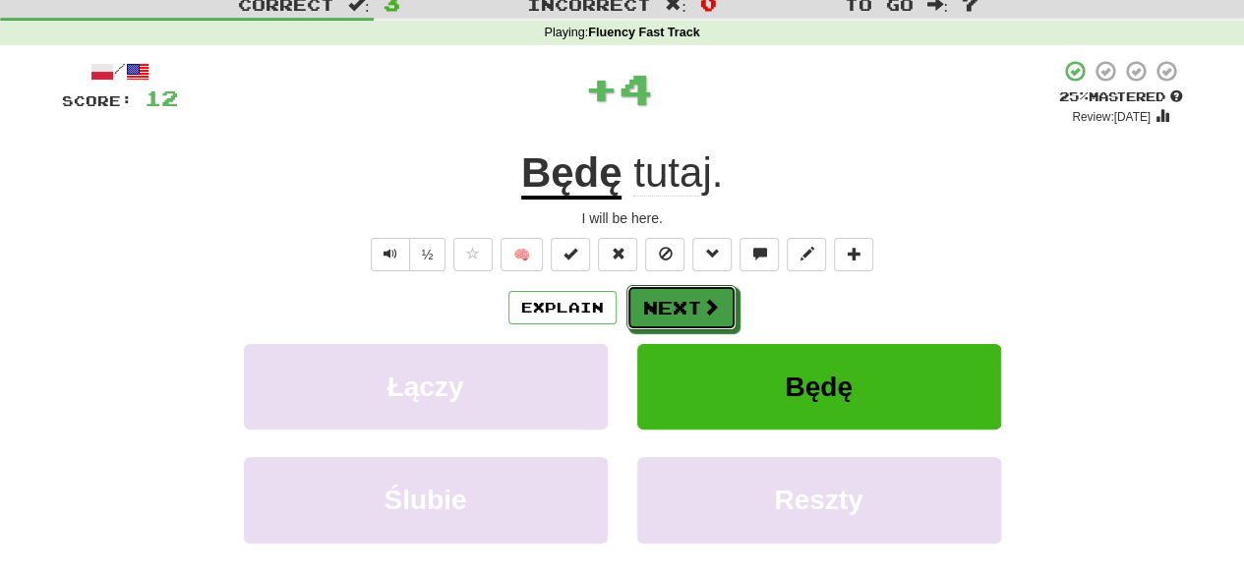
click at [678, 304] on button "Next" at bounding box center [681, 307] width 110 height 45
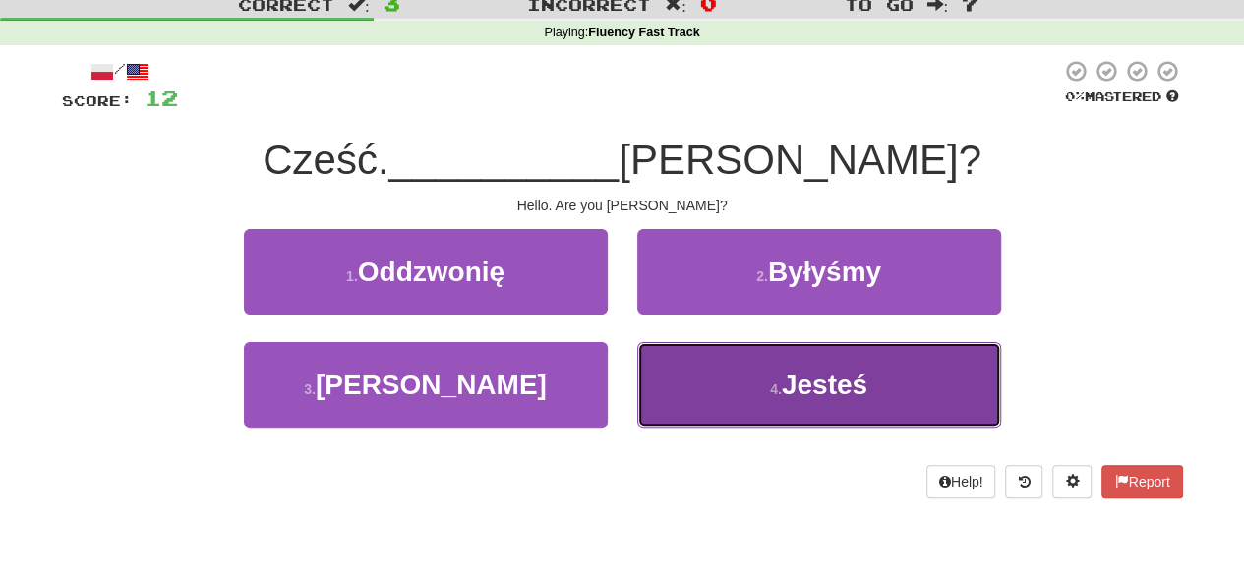
click at [709, 354] on button "4 . Jesteś" at bounding box center [819, 385] width 364 height 86
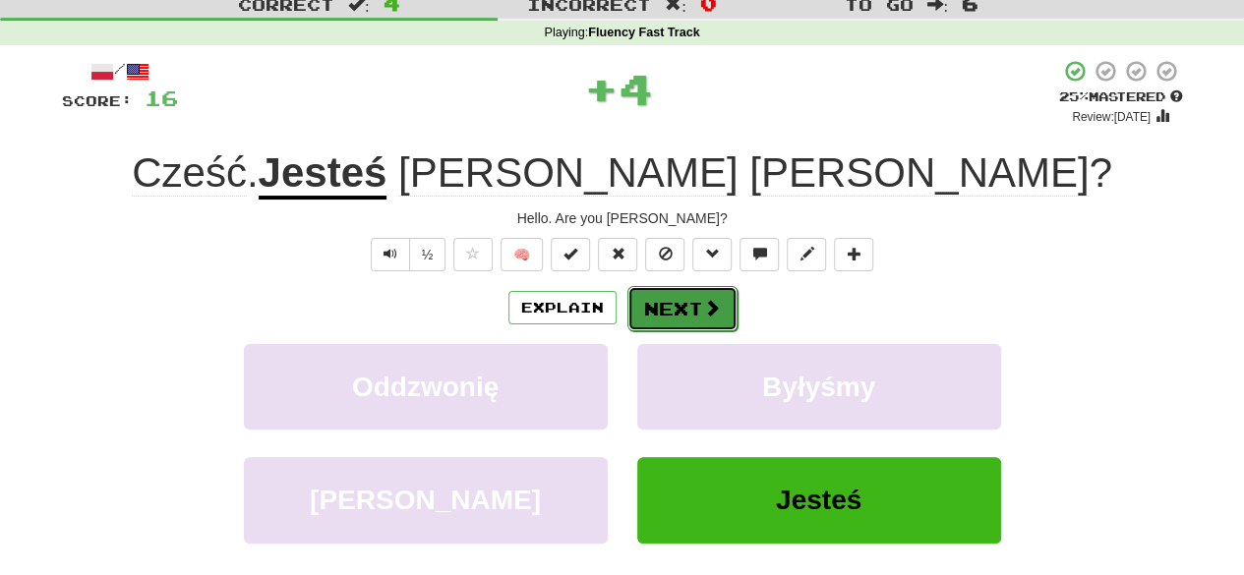
click at [665, 301] on button "Next" at bounding box center [682, 308] width 110 height 45
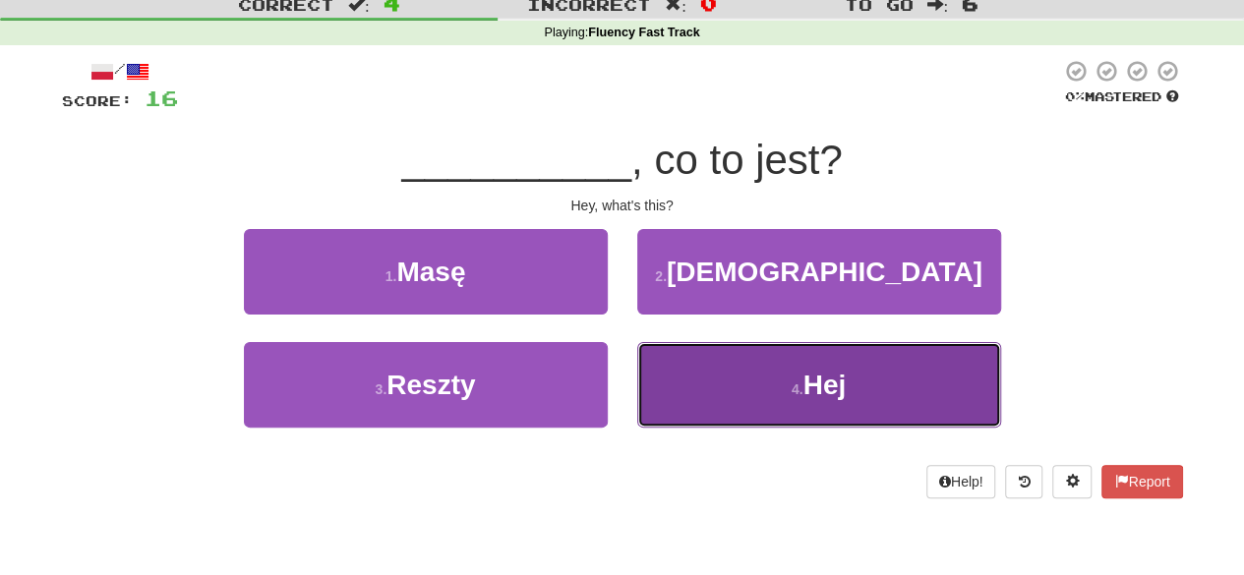
click at [788, 395] on button "4 . Hej" at bounding box center [819, 385] width 364 height 86
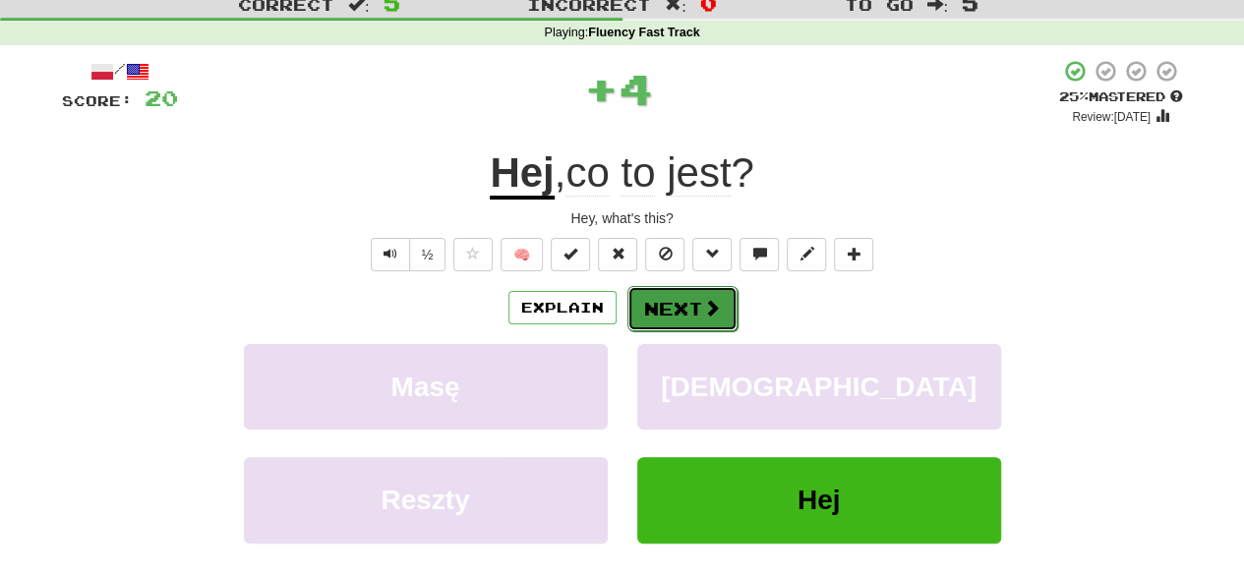
click at [694, 301] on button "Next" at bounding box center [682, 308] width 110 height 45
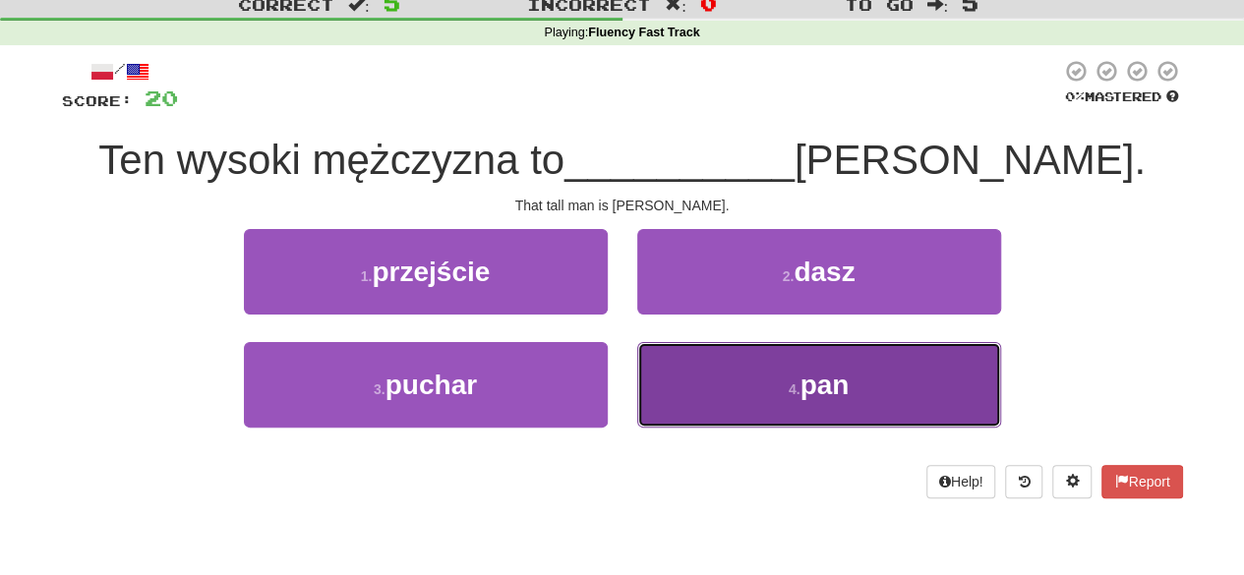
click at [777, 370] on button "4 . pan" at bounding box center [819, 385] width 364 height 86
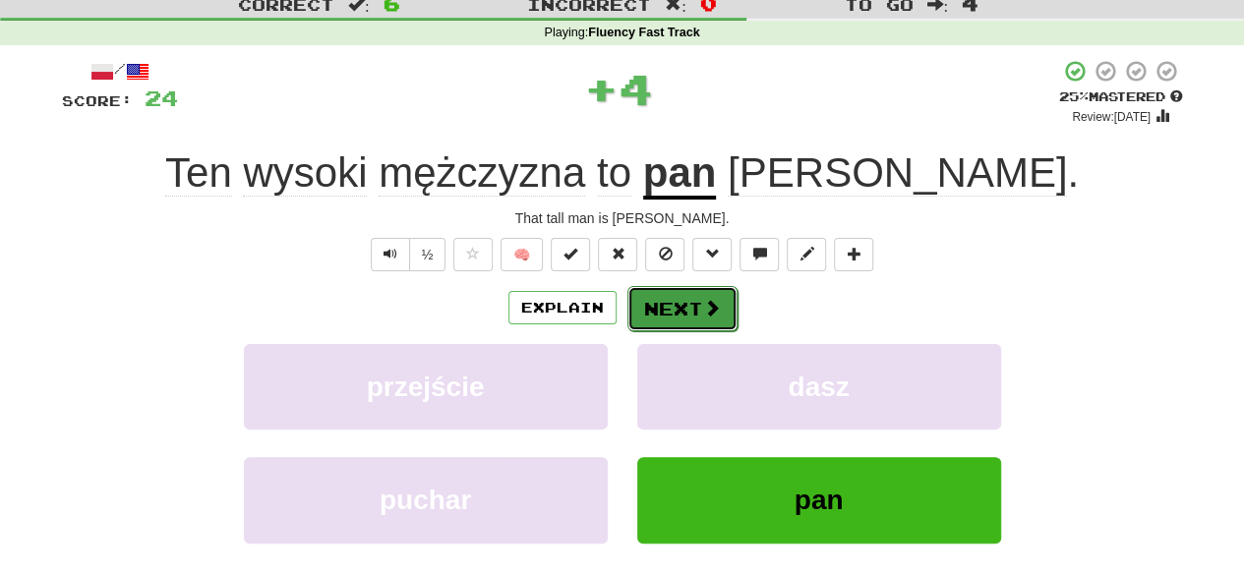
click at [676, 315] on button "Next" at bounding box center [682, 308] width 110 height 45
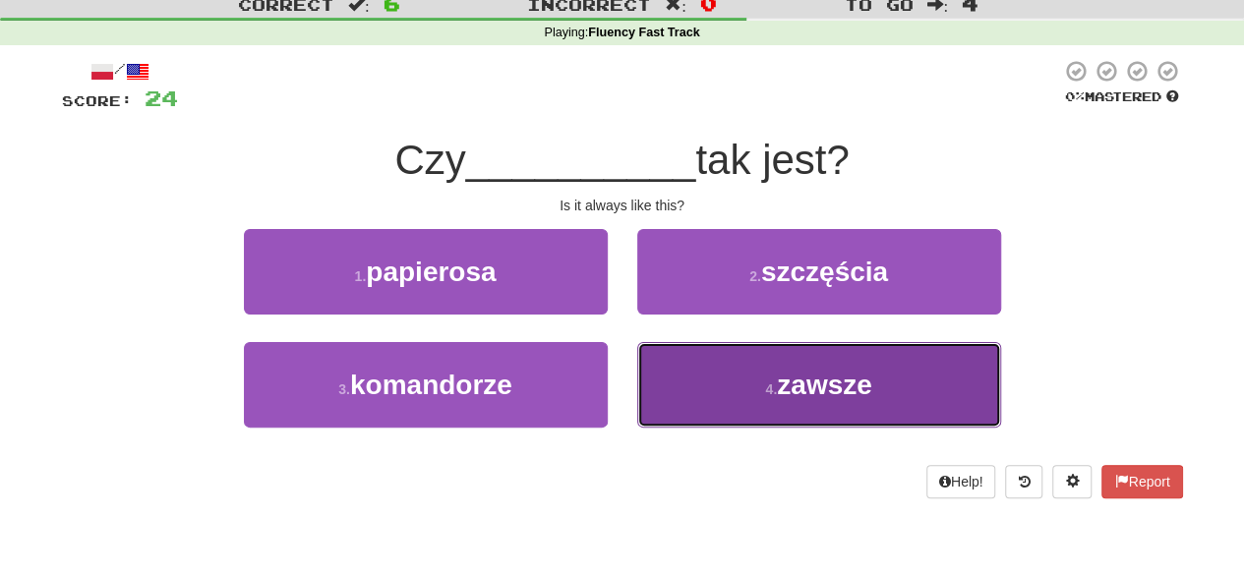
click at [805, 377] on span "zawsze" at bounding box center [824, 385] width 95 height 30
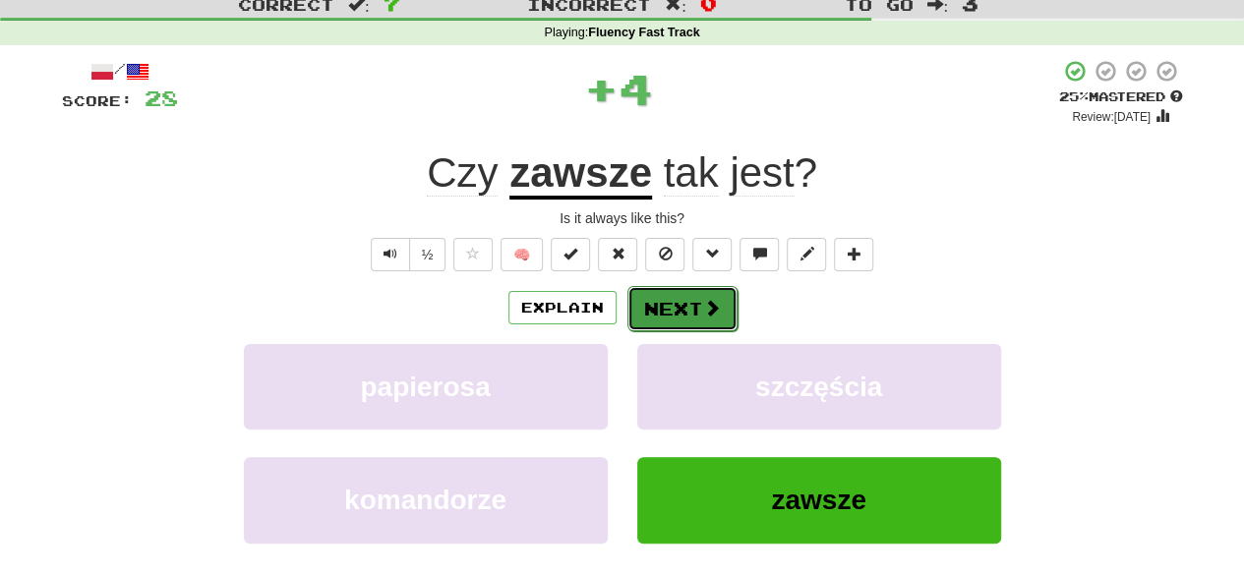
click at [657, 323] on button "Next" at bounding box center [682, 308] width 110 height 45
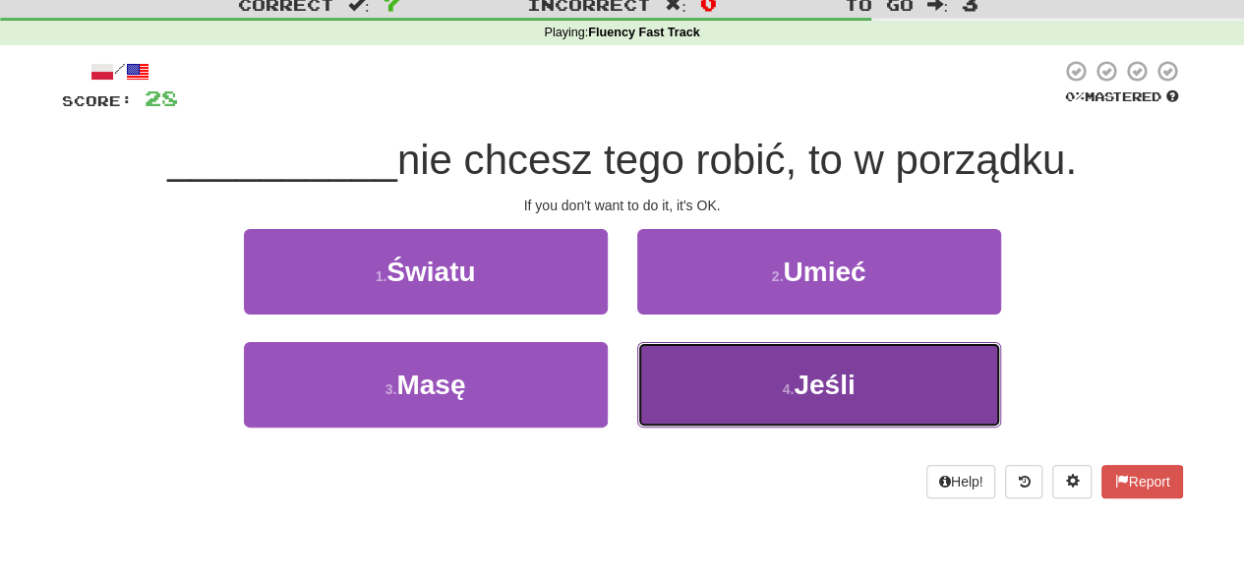
click at [756, 391] on button "4 . Jeśli" at bounding box center [819, 385] width 364 height 86
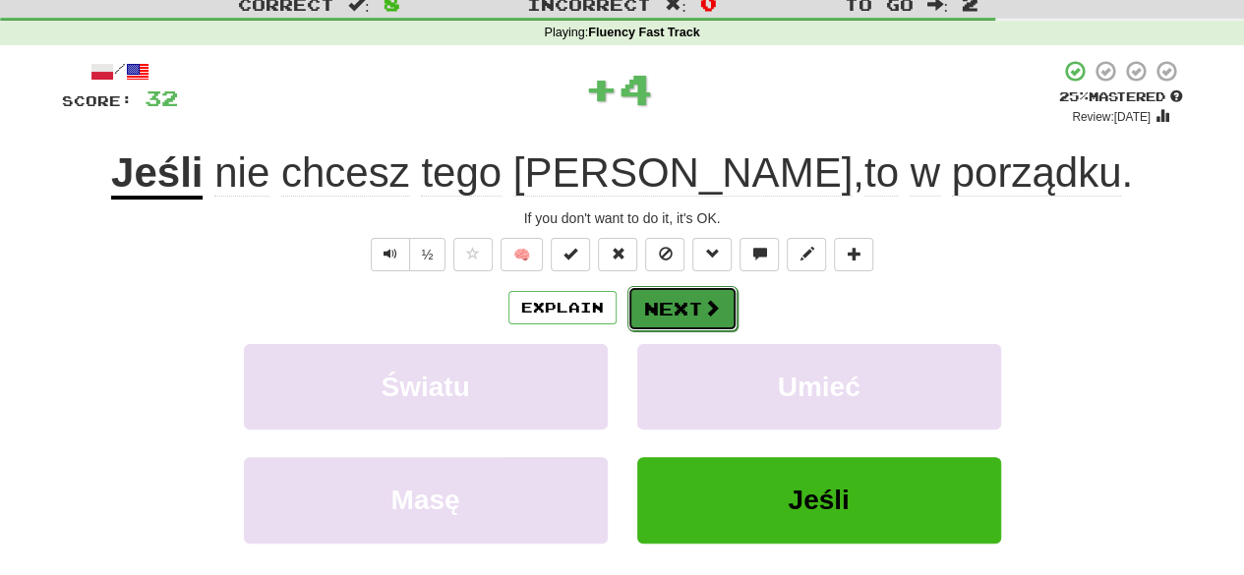
click at [671, 286] on button "Next" at bounding box center [682, 308] width 110 height 45
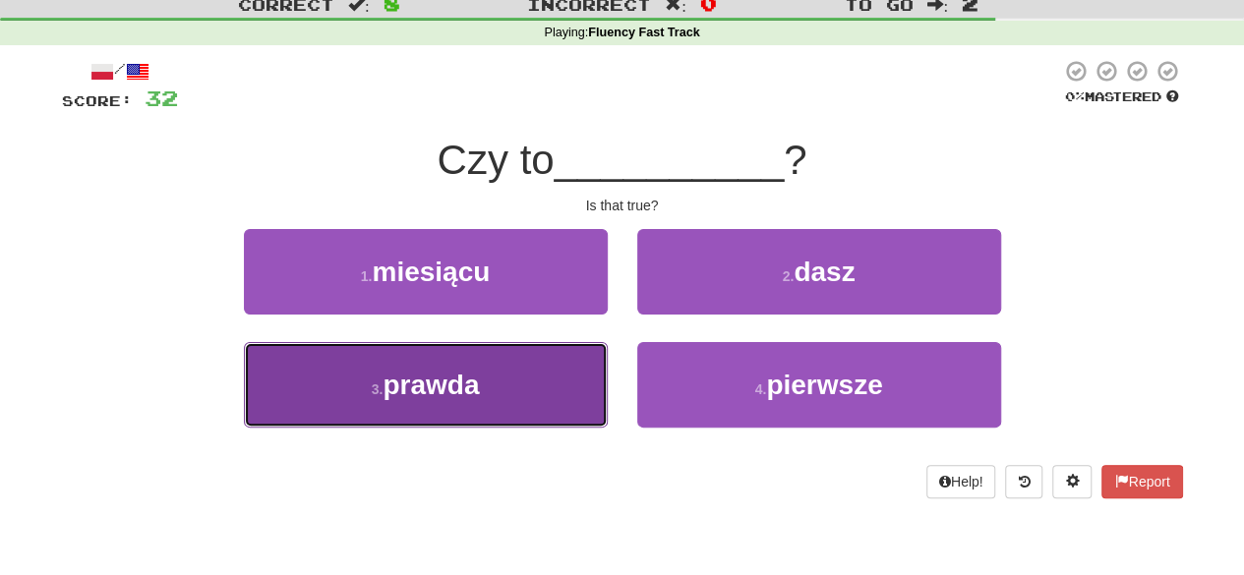
click at [538, 384] on button "3 . prawda" at bounding box center [426, 385] width 364 height 86
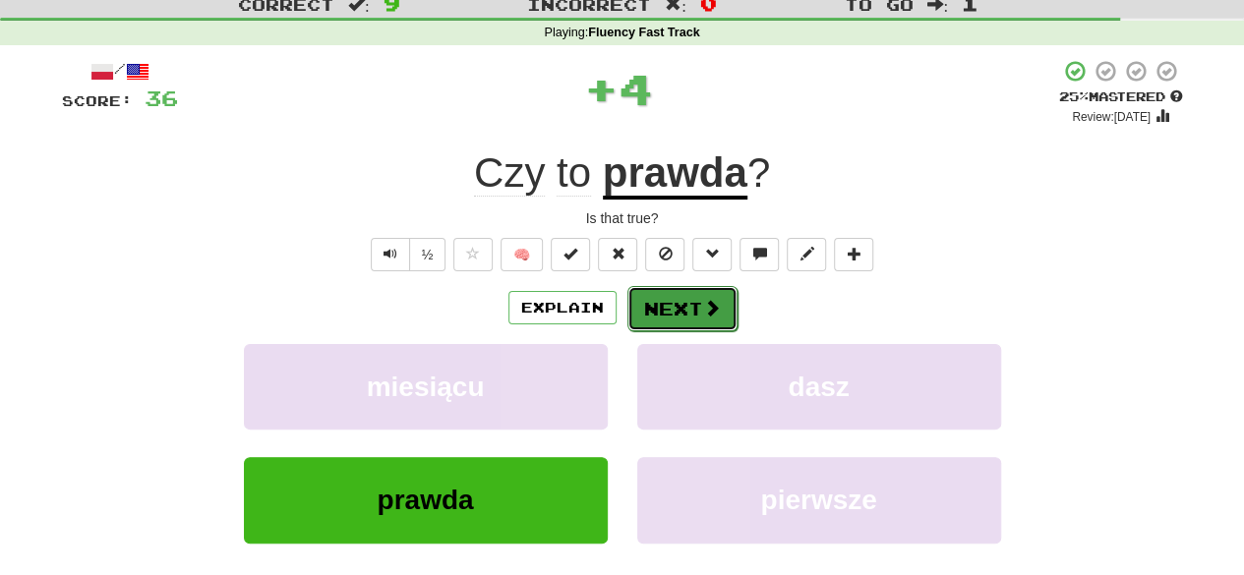
click at [692, 308] on button "Next" at bounding box center [682, 308] width 110 height 45
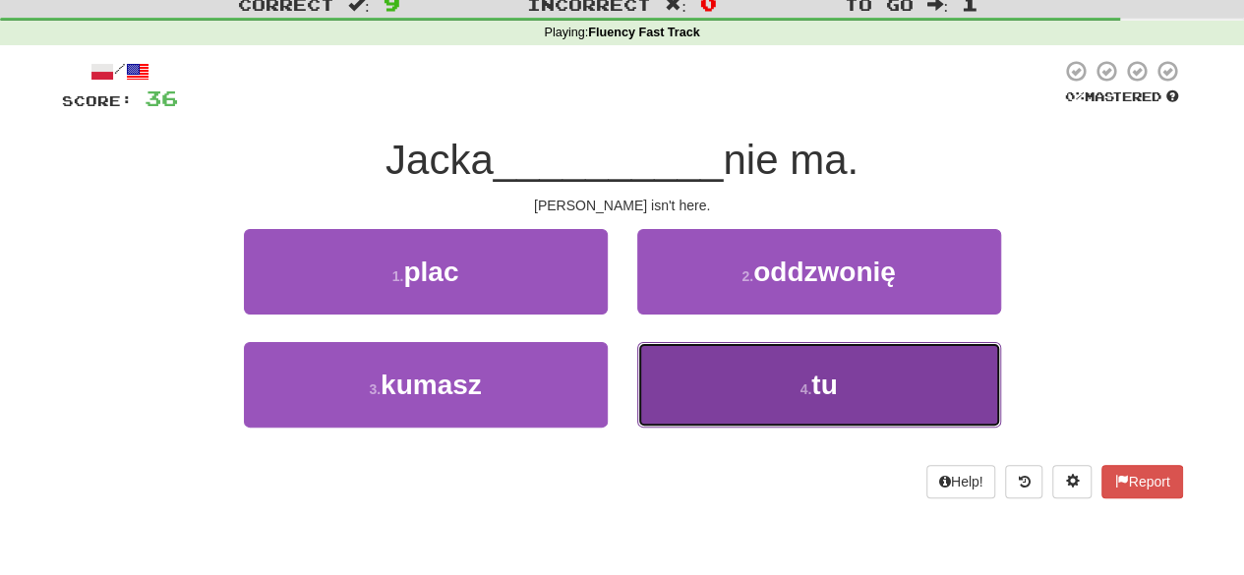
click at [832, 396] on span "tu" at bounding box center [824, 385] width 26 height 30
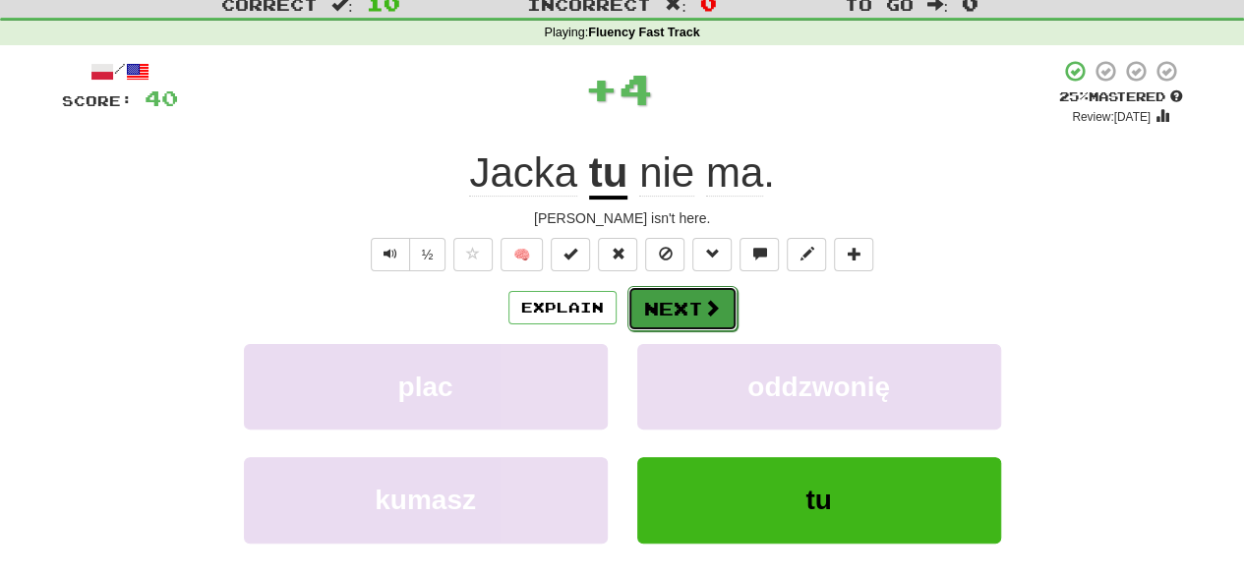
click at [659, 320] on button "Next" at bounding box center [682, 308] width 110 height 45
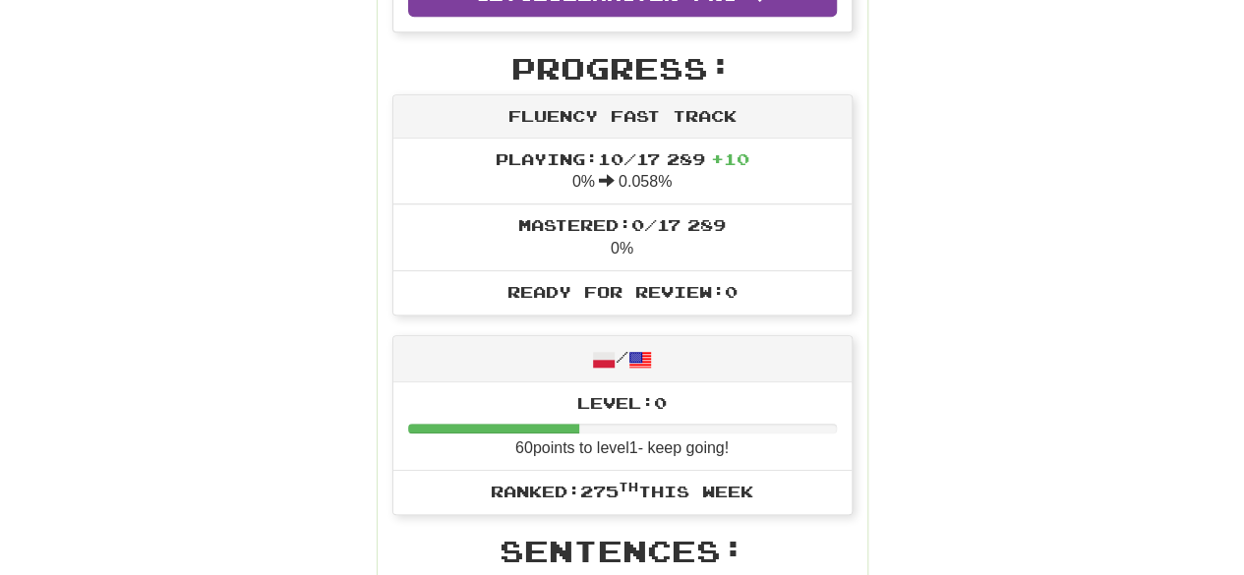
scroll to position [578, 0]
